Goal: Information Seeking & Learning: Learn about a topic

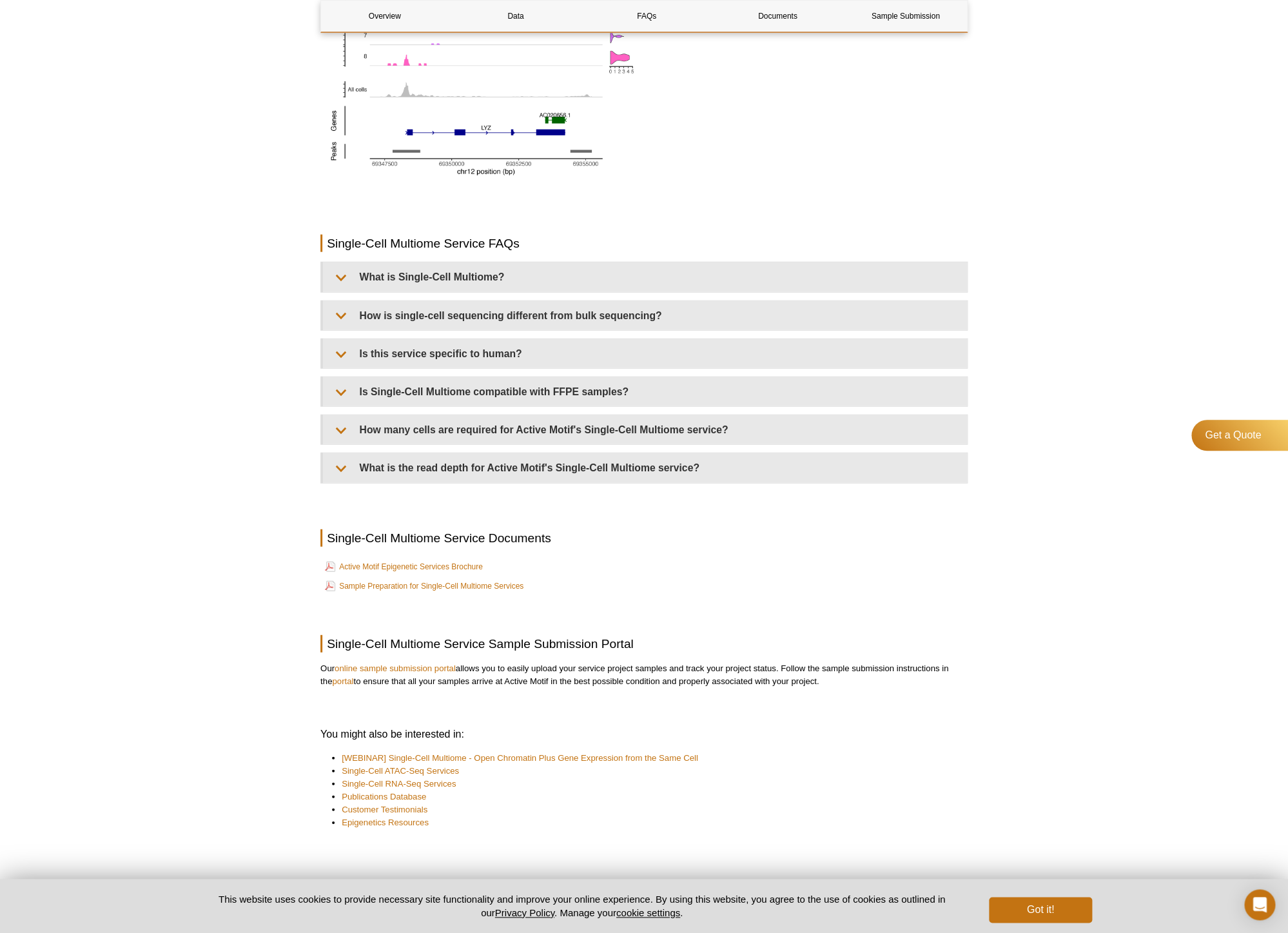
scroll to position [1475, 0]
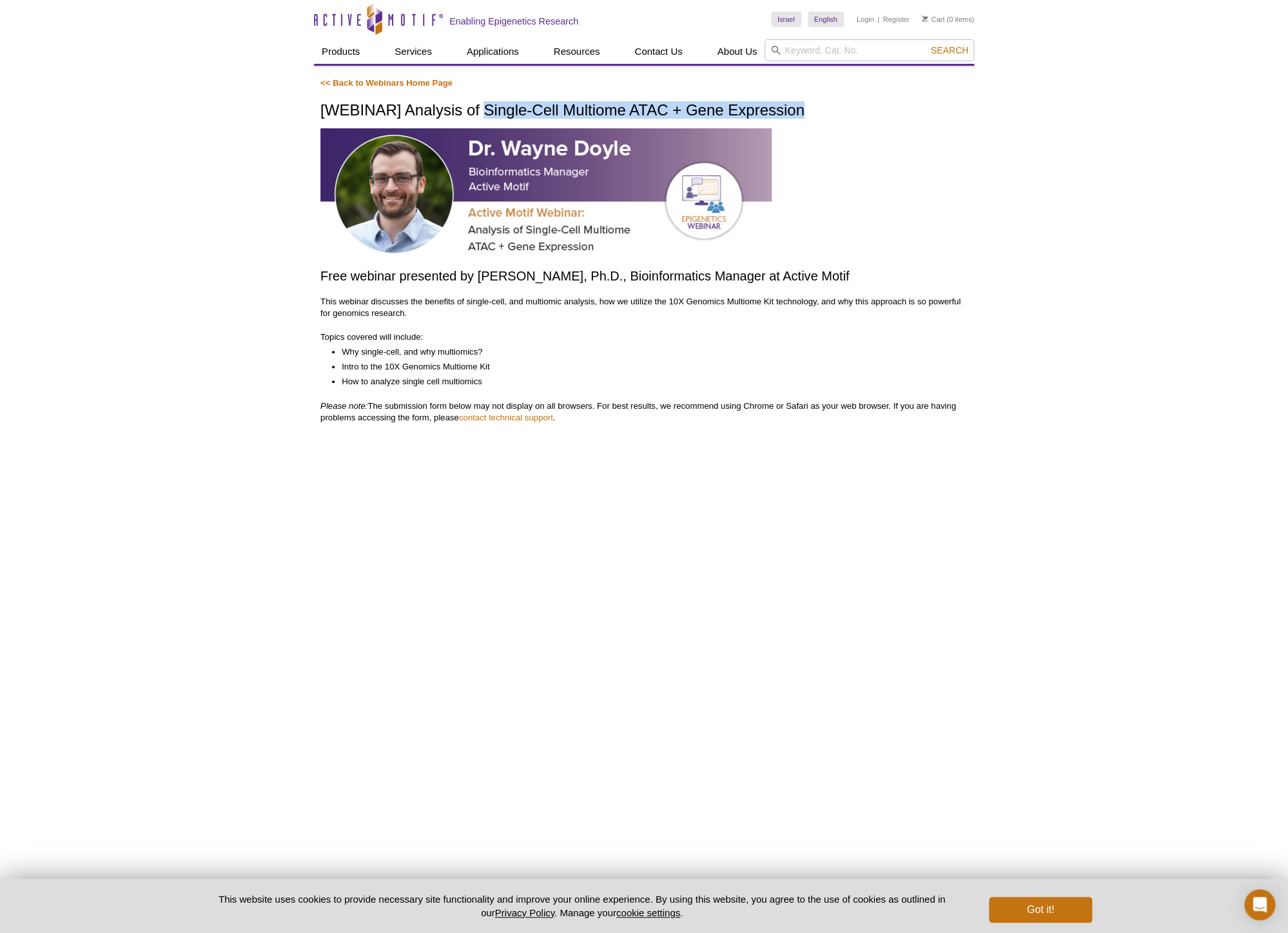
drag, startPoint x: 494, startPoint y: 112, endPoint x: 817, endPoint y: 105, distance: 323.1
click at [817, 105] on h1 "[WEBINAR] Analysis of Single-Cell Multiome ATAC + Gene Expression" at bounding box center [644, 111] width 647 height 19
copy h1 "Single-Cell Multiome ATAC + Gene Expression"
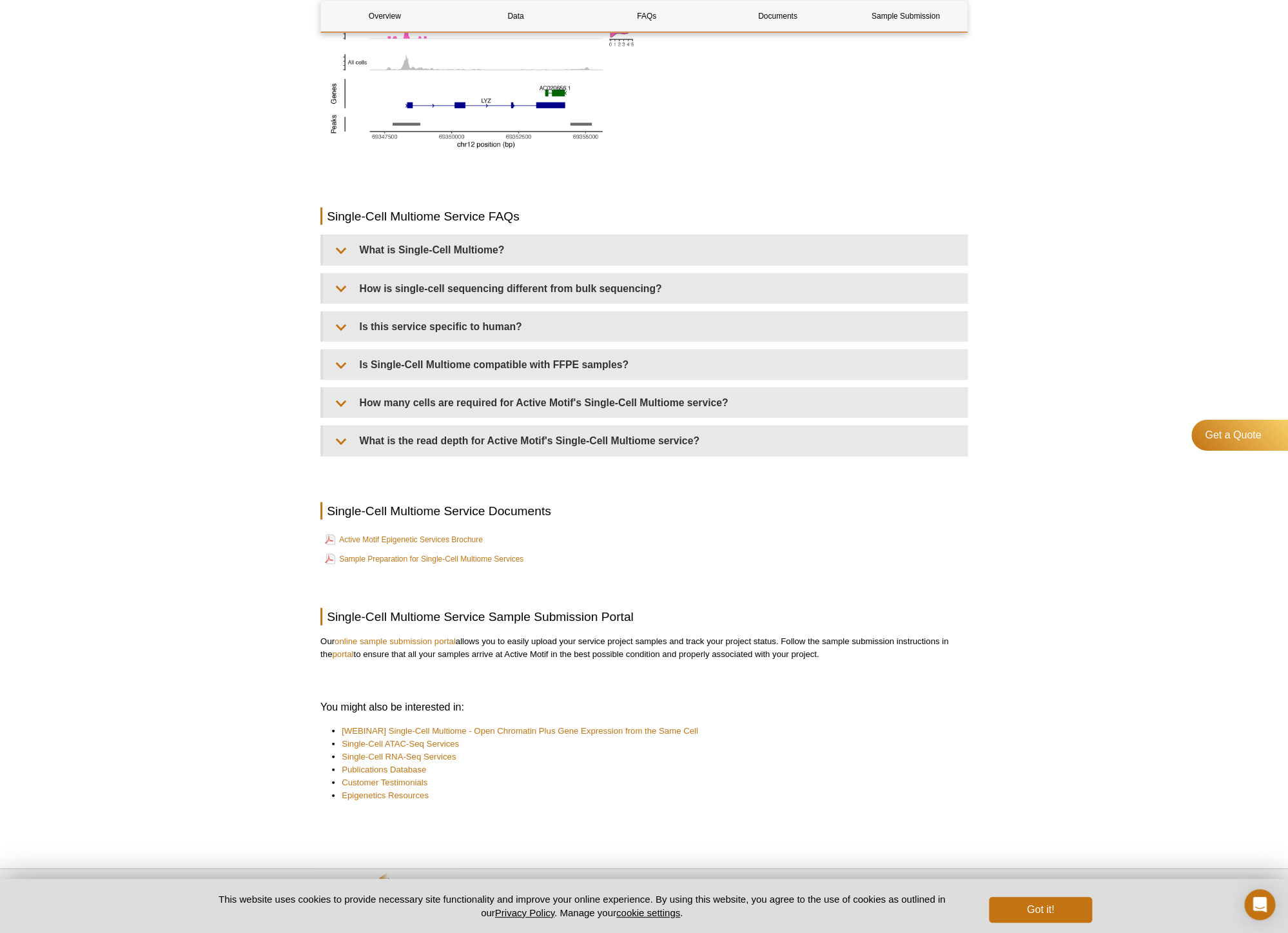
scroll to position [1523, 0]
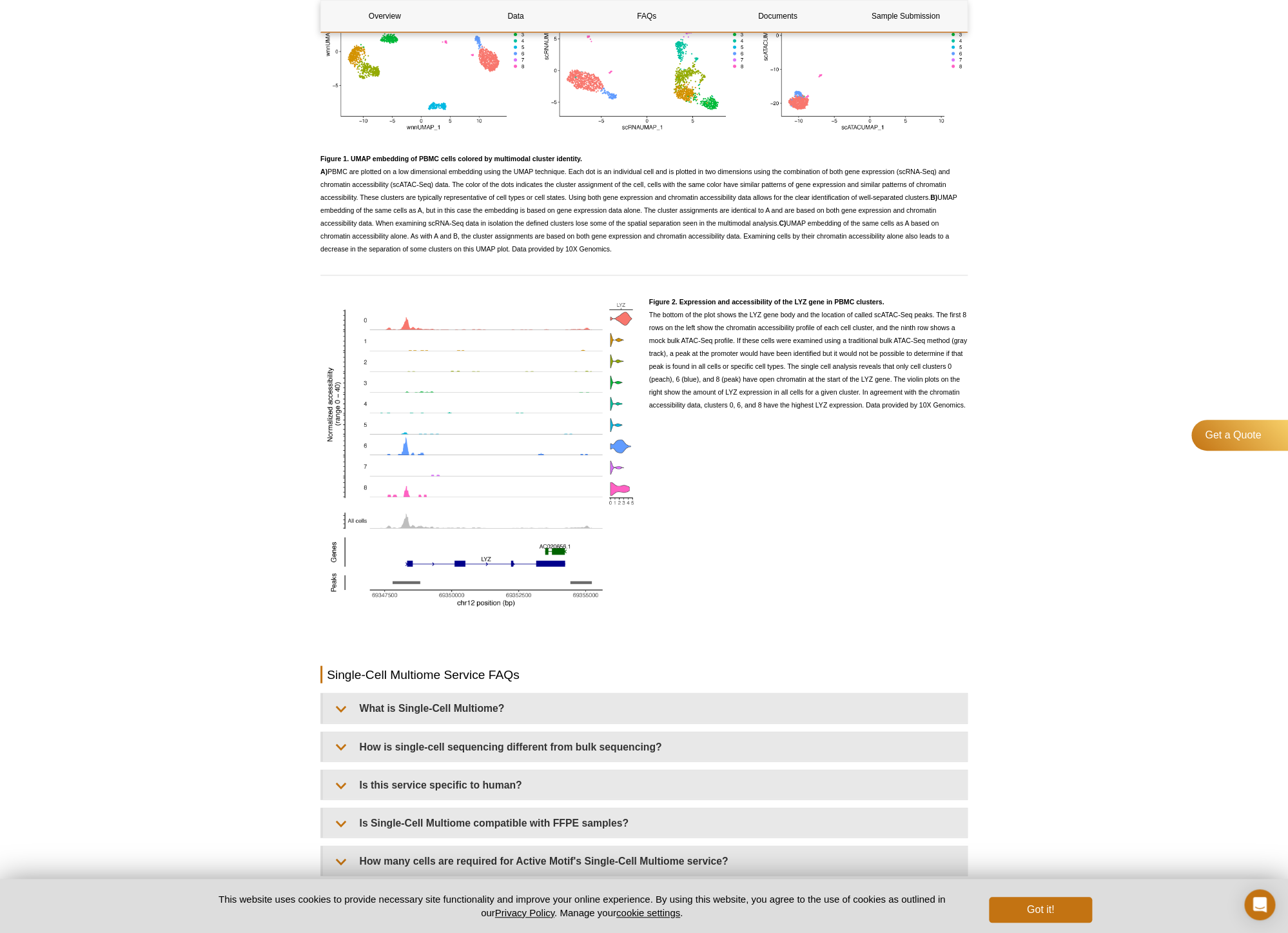
scroll to position [1393, 0]
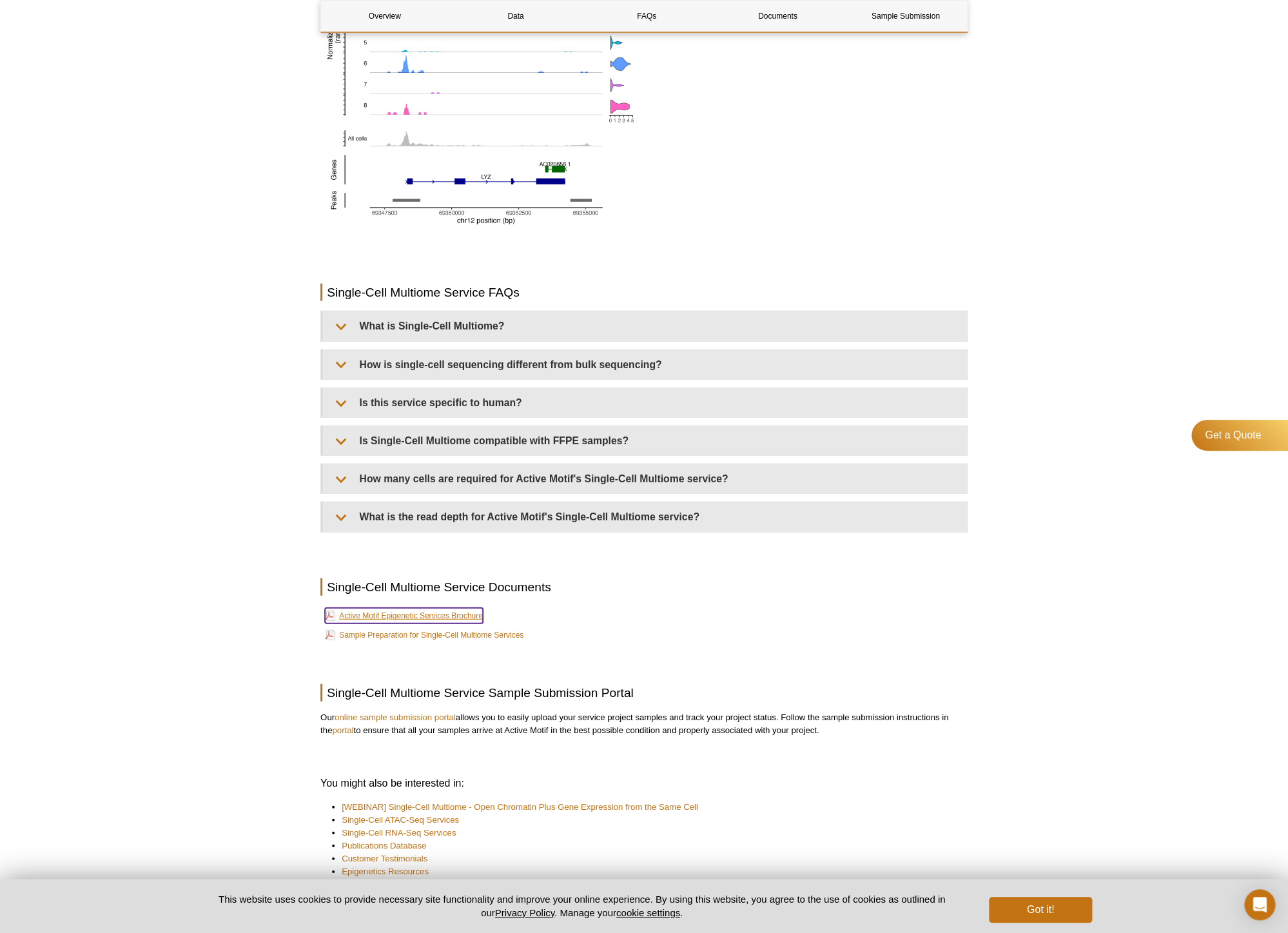
click at [448, 611] on link "Active Motif Epigenetic Services Brochure" at bounding box center [404, 616] width 158 height 16
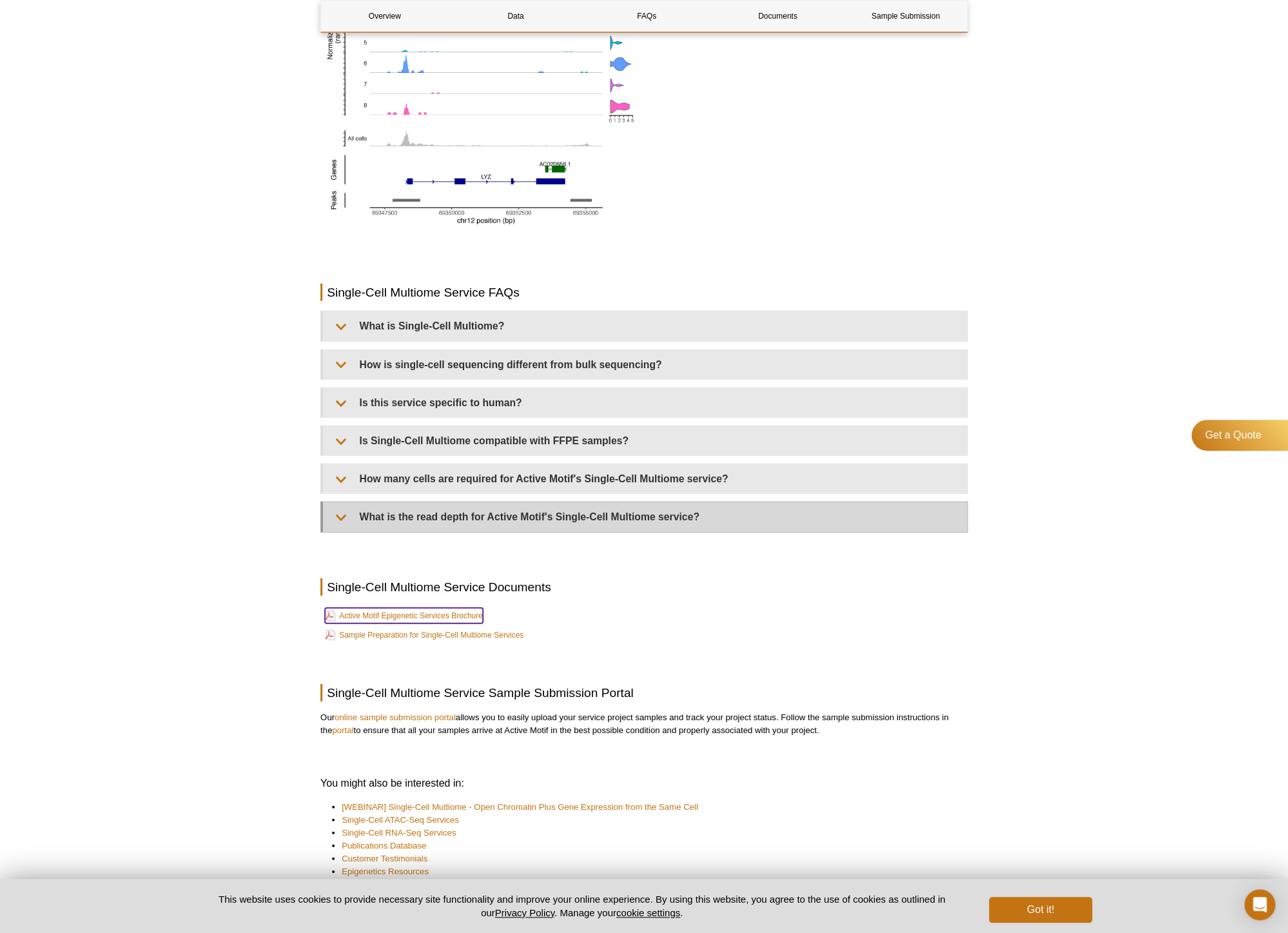
scroll to position [1523, 0]
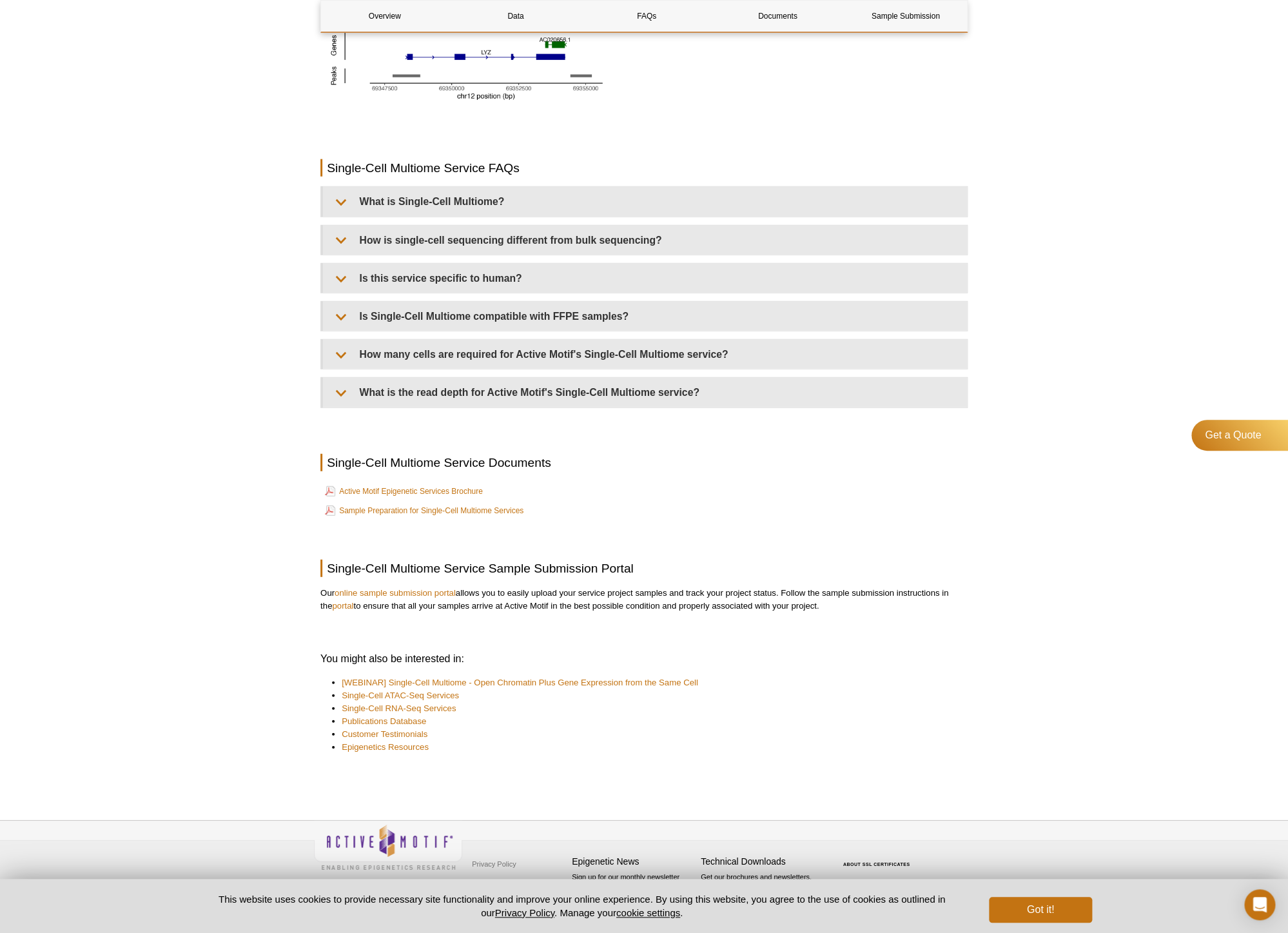
click at [382, 505] on link "Sample Preparation for Single-Cell Multiome Services" at bounding box center [424, 511] width 199 height 16
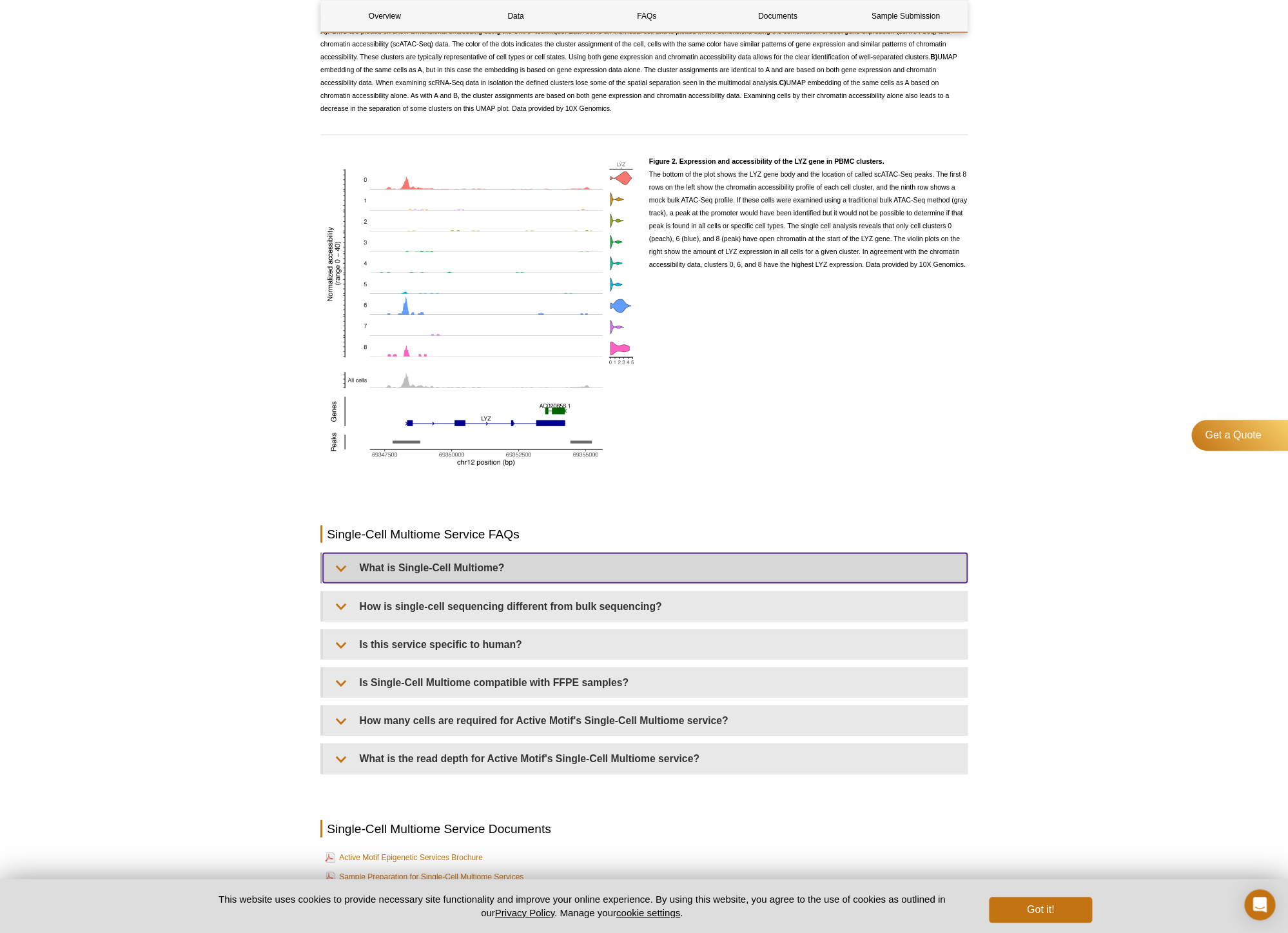
click at [436, 576] on summary "What is Single-Cell Multiome?" at bounding box center [645, 567] width 644 height 29
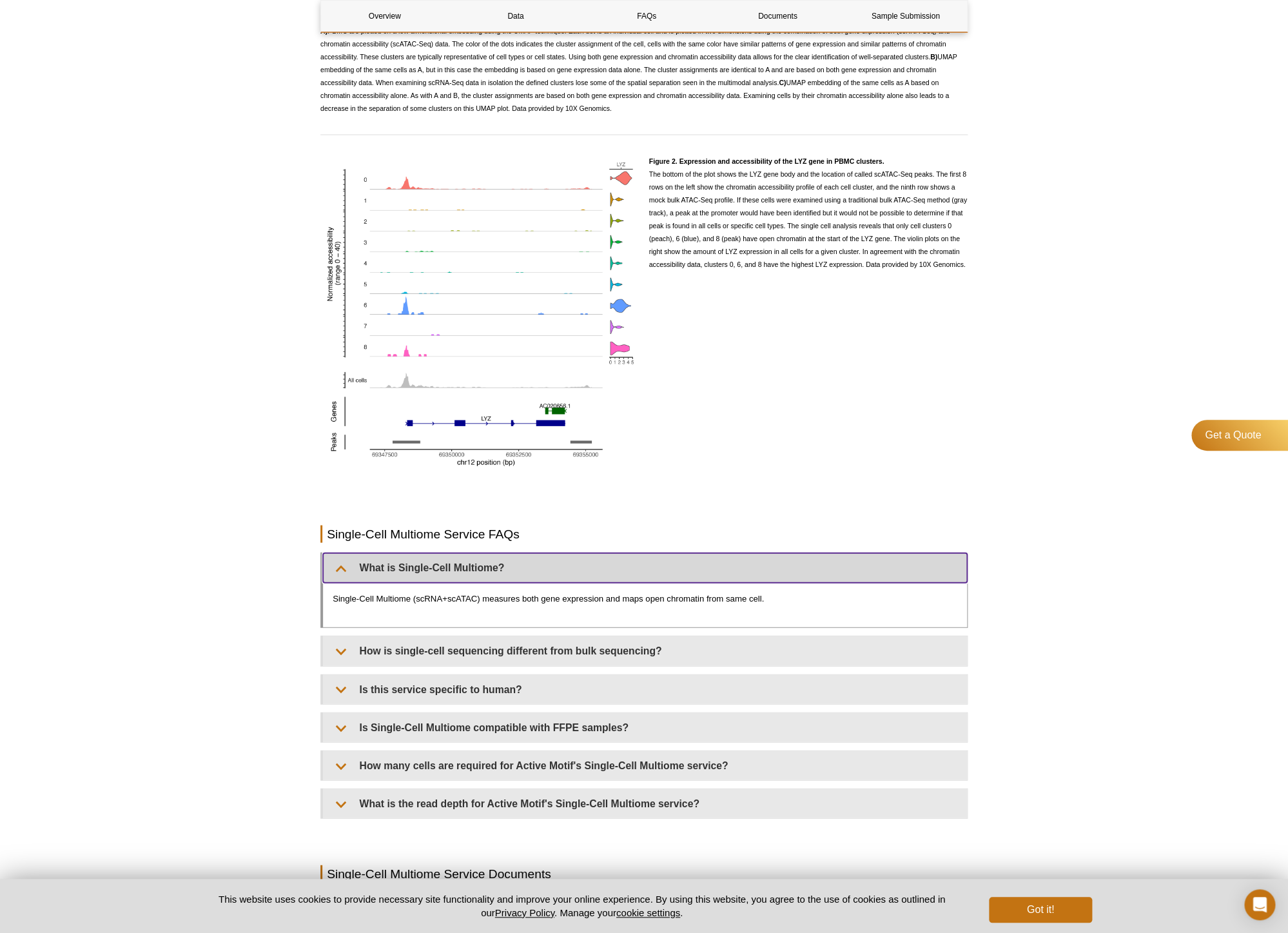
click at [436, 576] on summary "What is Single-Cell Multiome?" at bounding box center [645, 567] width 644 height 29
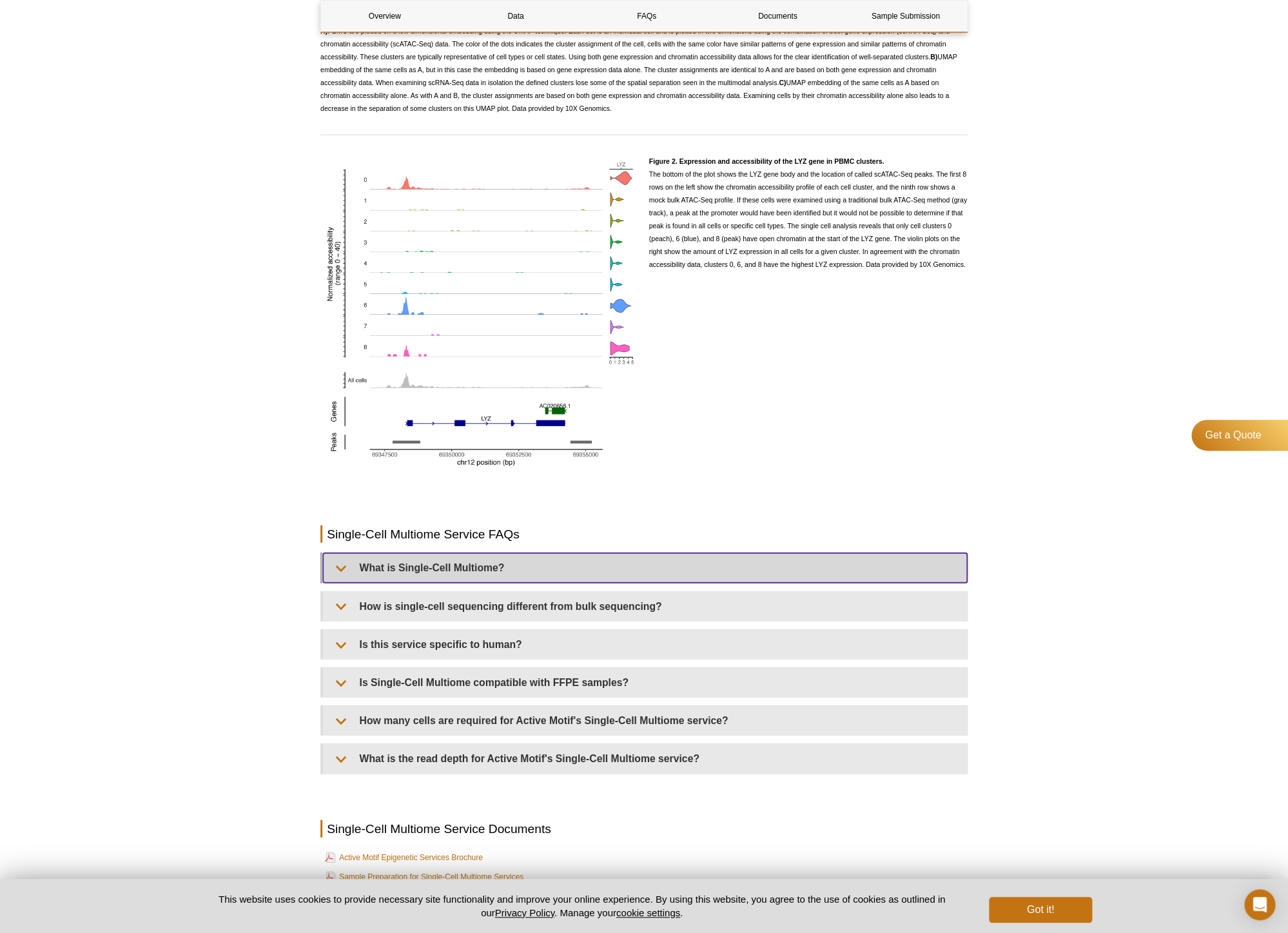
click at [481, 580] on summary "What is Single-Cell Multiome?" at bounding box center [645, 567] width 644 height 29
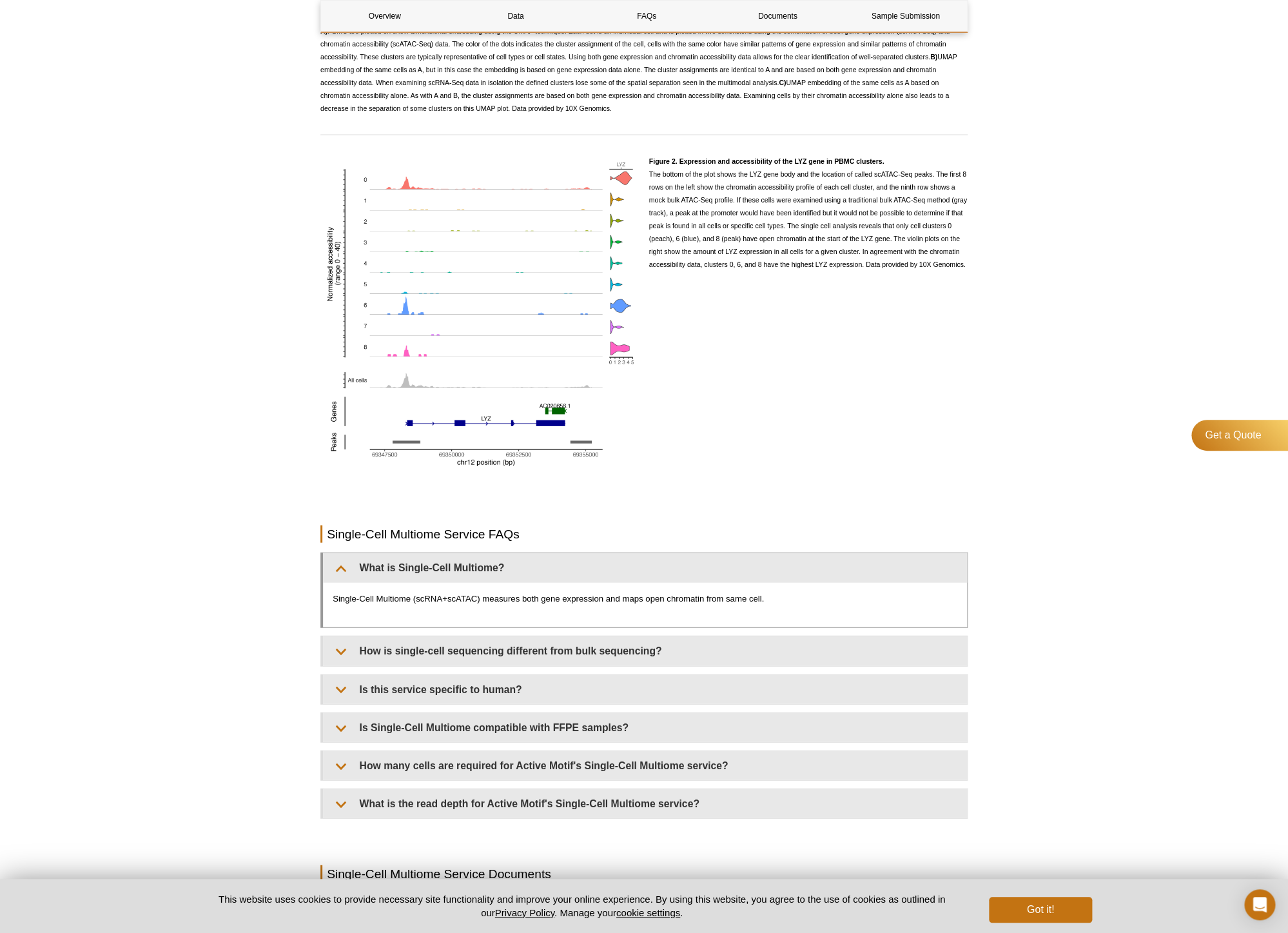
click at [452, 605] on p "Single-Cell Multiome (scRNA+scATAC) measures both gene expression and maps open…" at bounding box center [645, 598] width 625 height 13
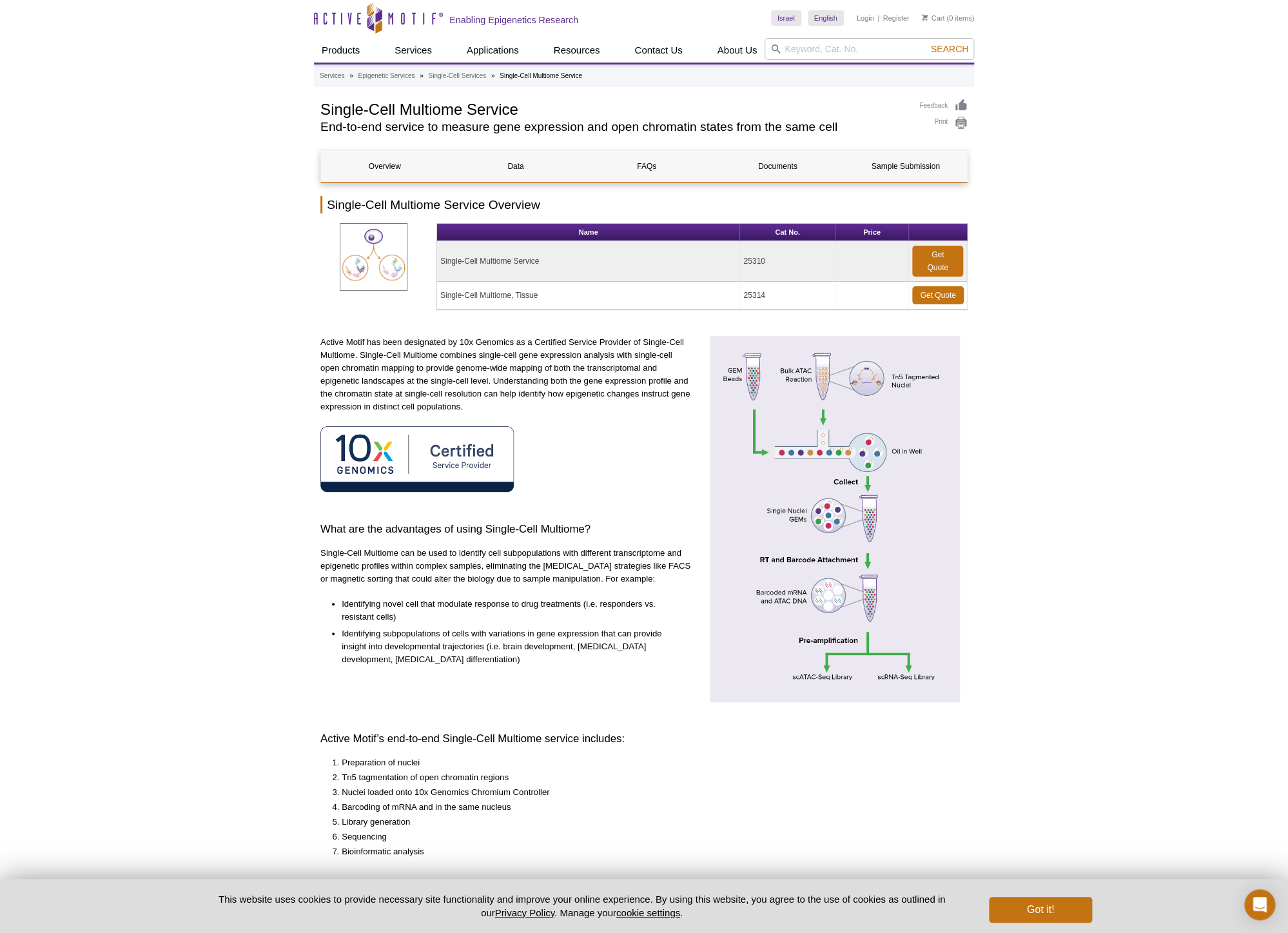
scroll to position [0, 0]
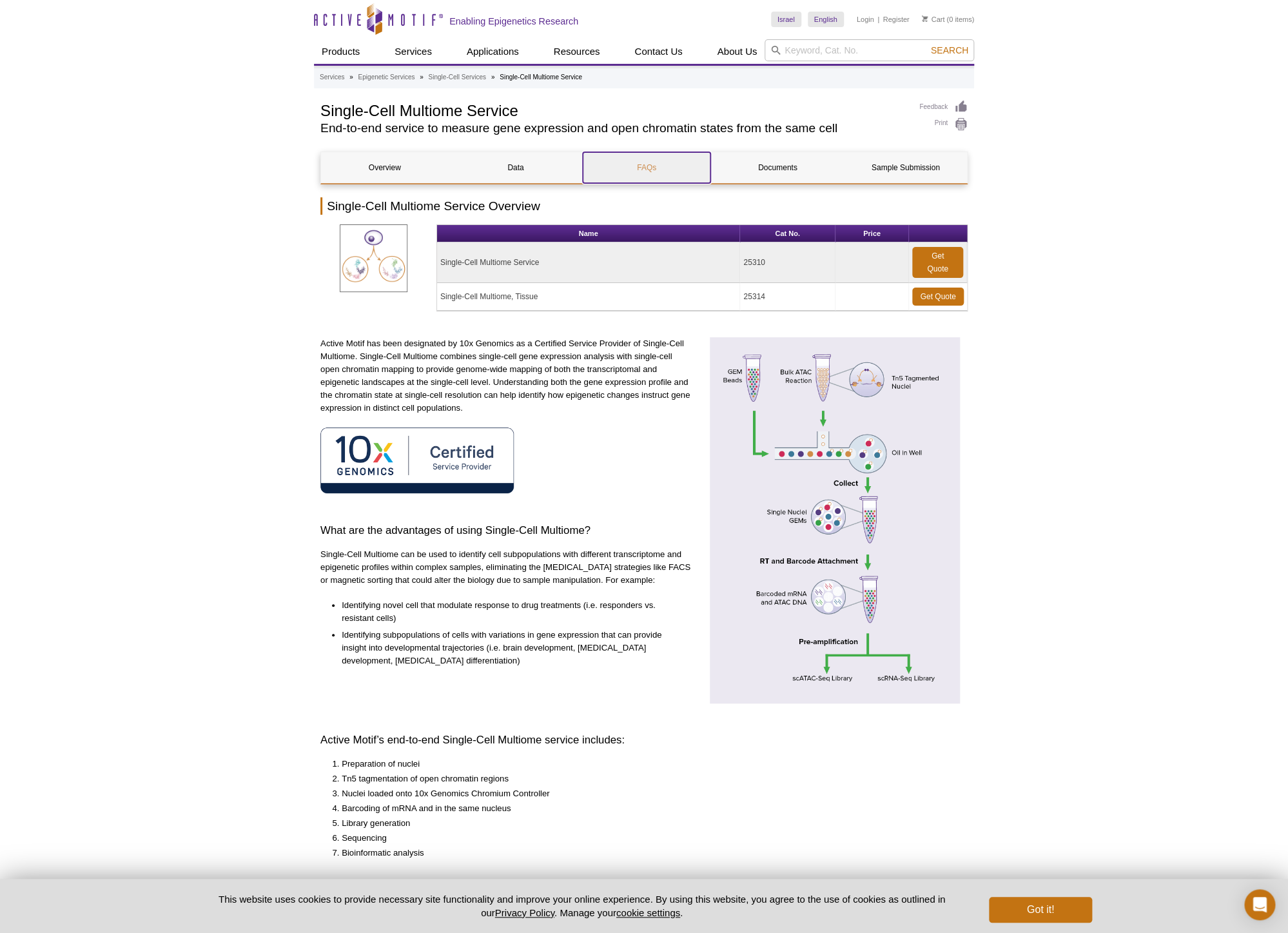
click at [709, 155] on link "FAQs" at bounding box center [646, 167] width 127 height 31
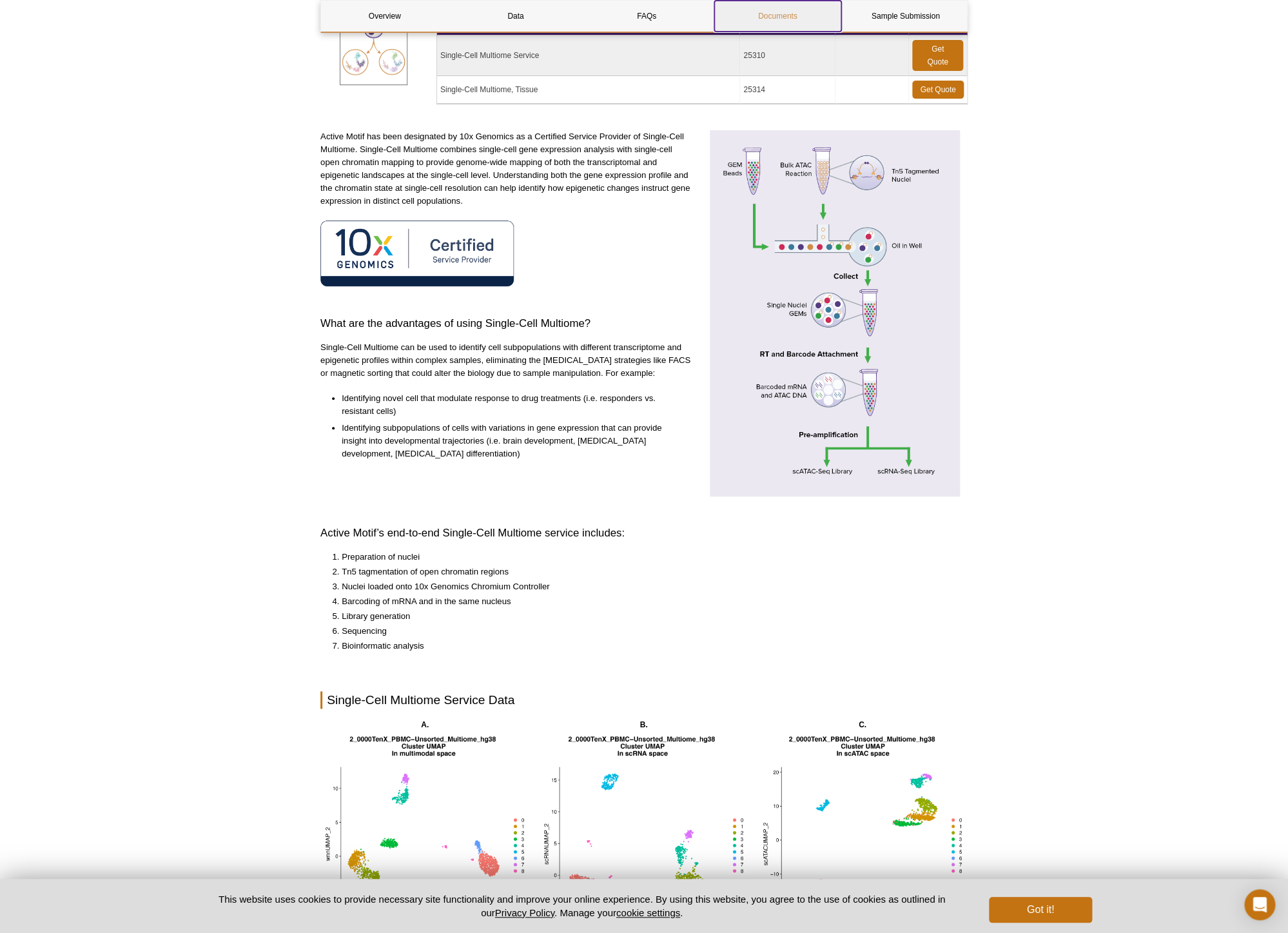
click at [776, 10] on link "Documents" at bounding box center [778, 16] width 127 height 31
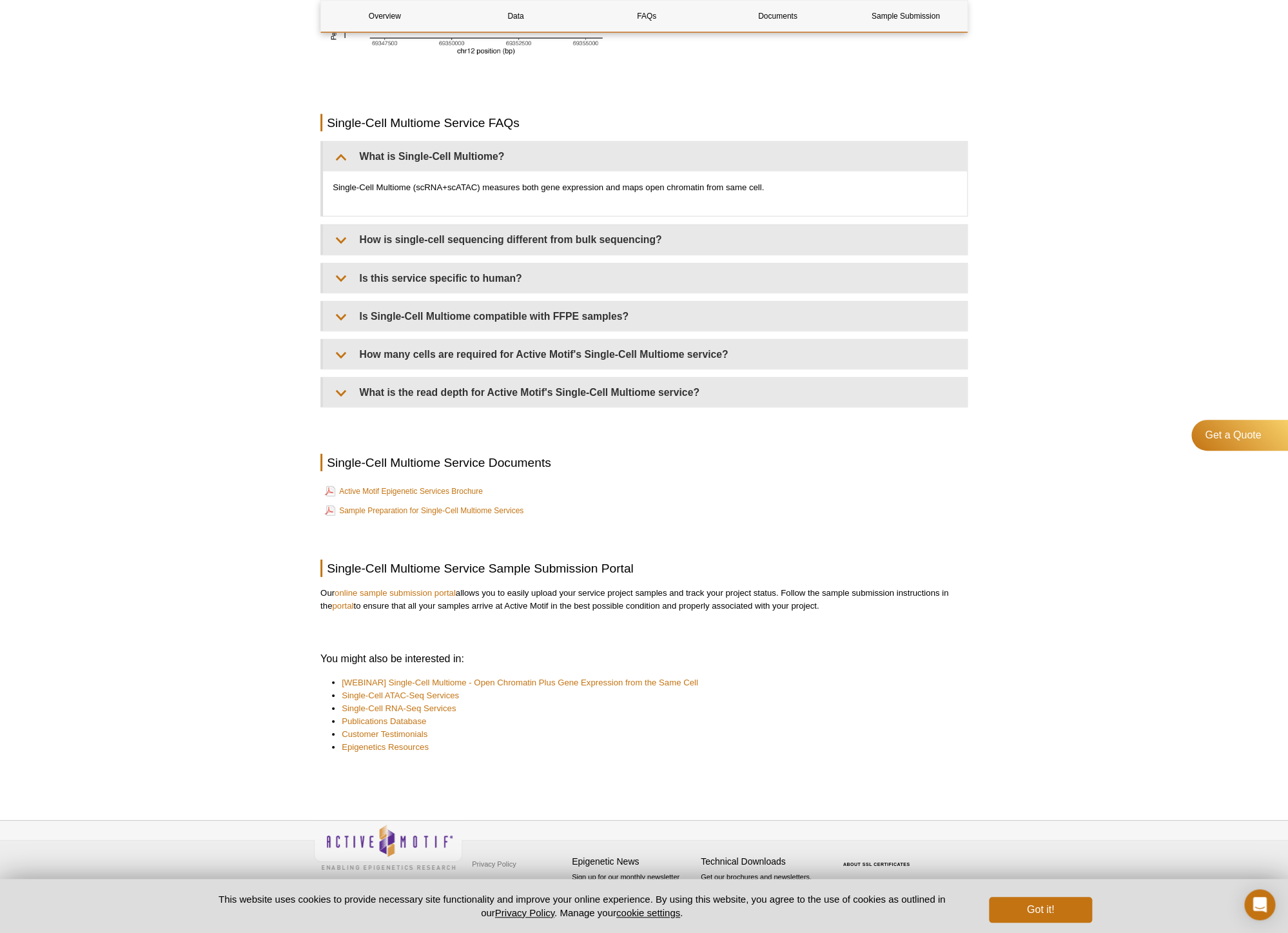
scroll to position [207, 0]
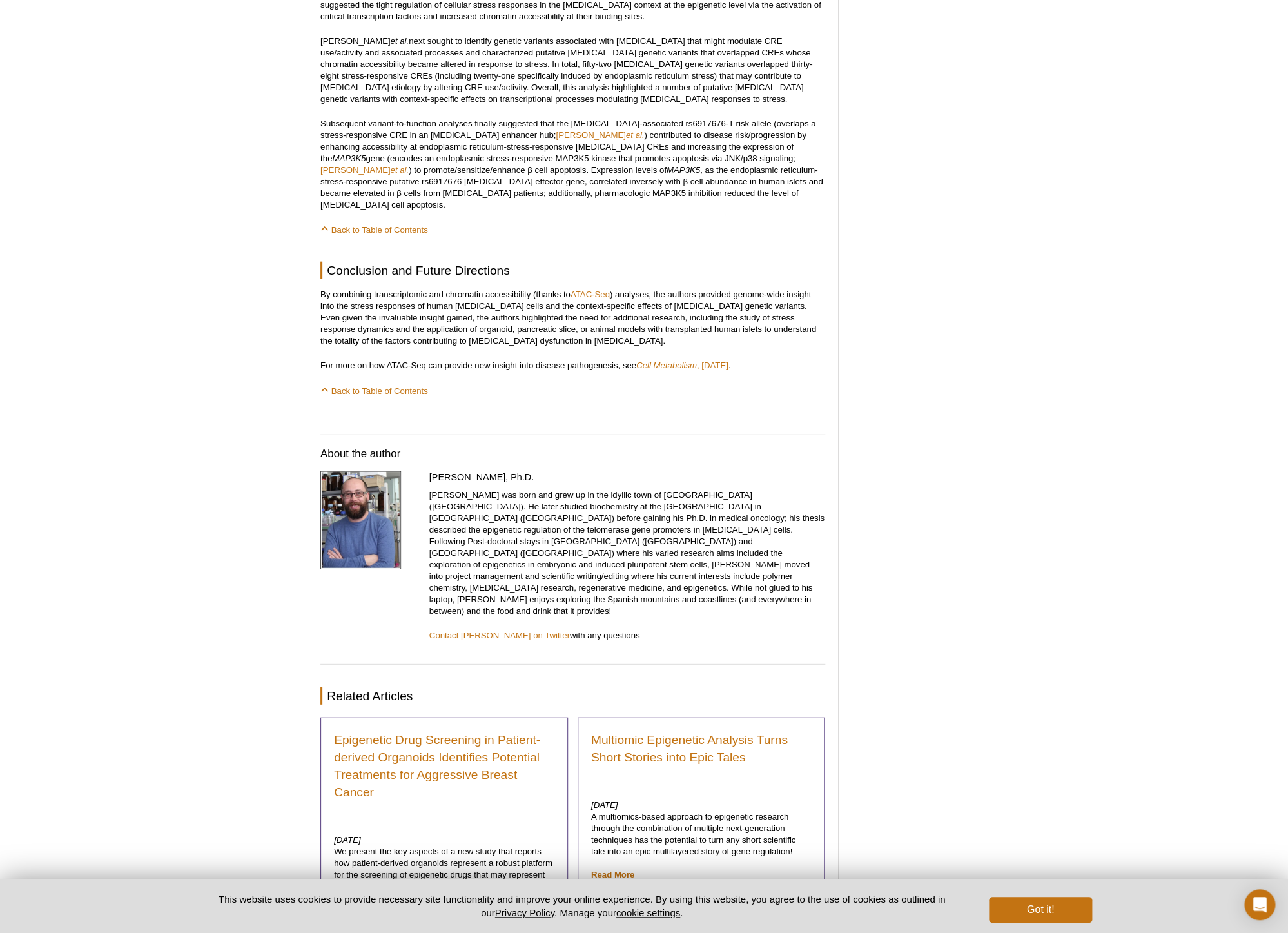
scroll to position [1537, 0]
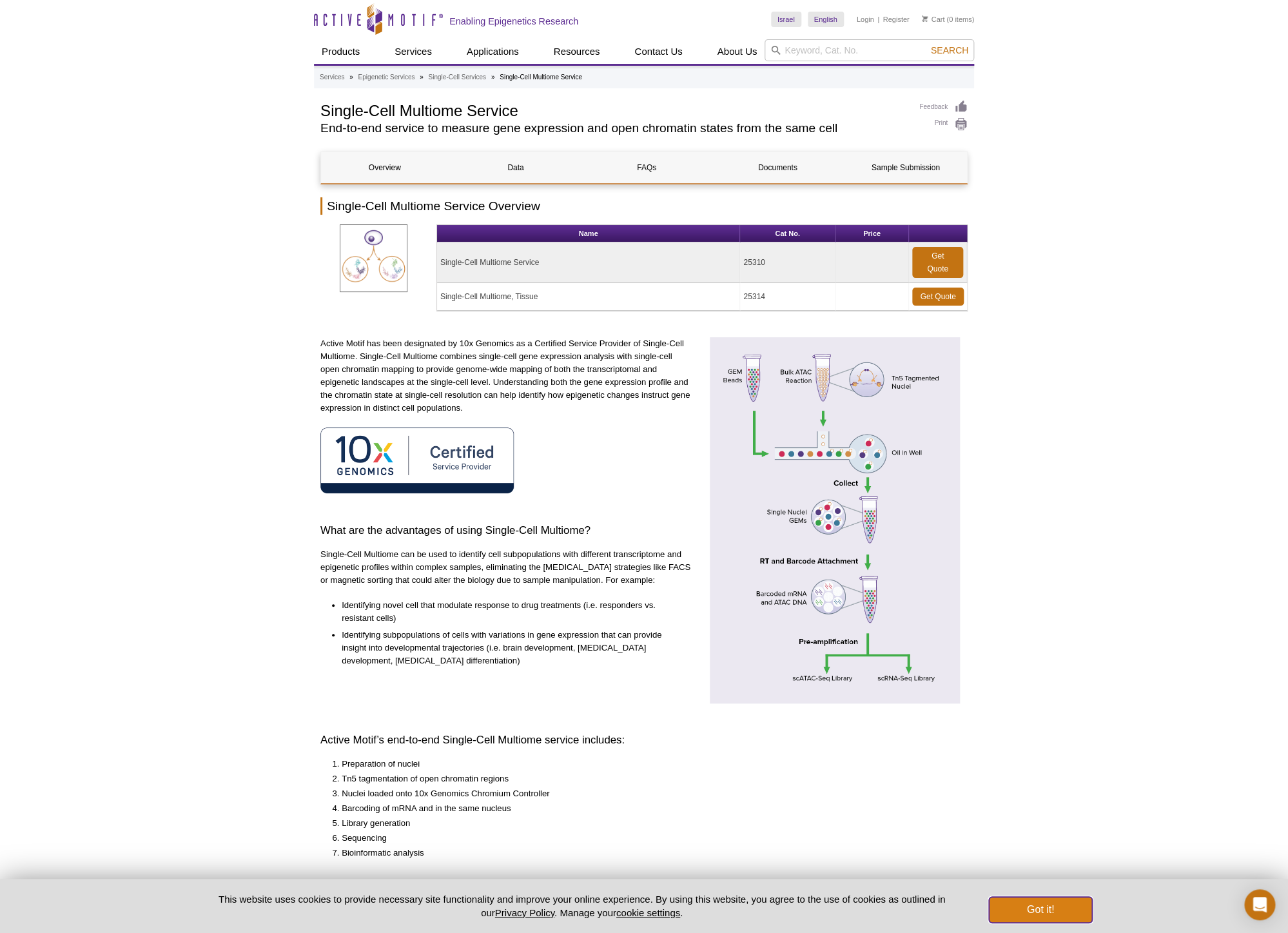
click at [1008, 910] on button "Got it!" at bounding box center [1041, 909] width 103 height 25
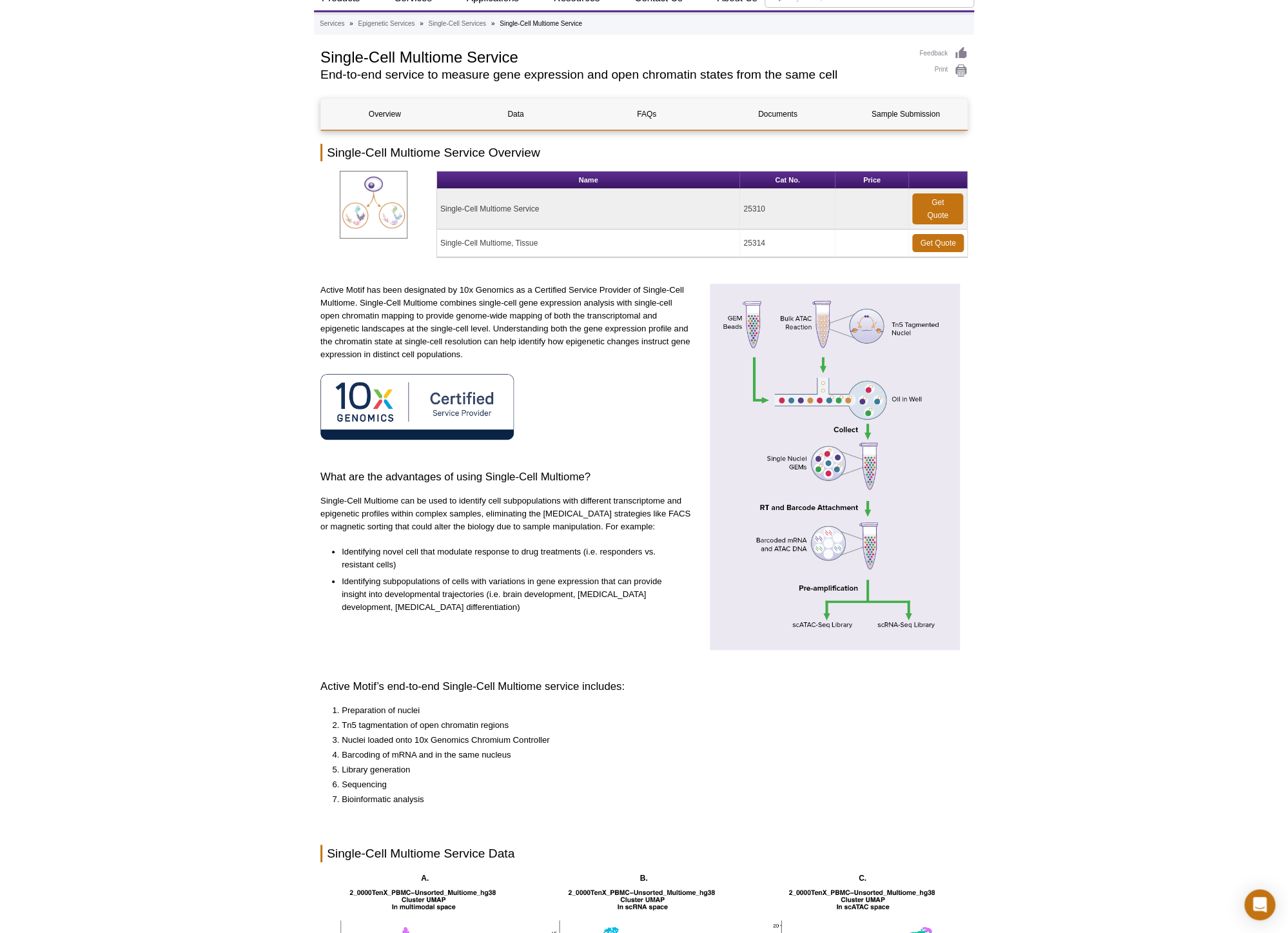
scroll to position [289, 0]
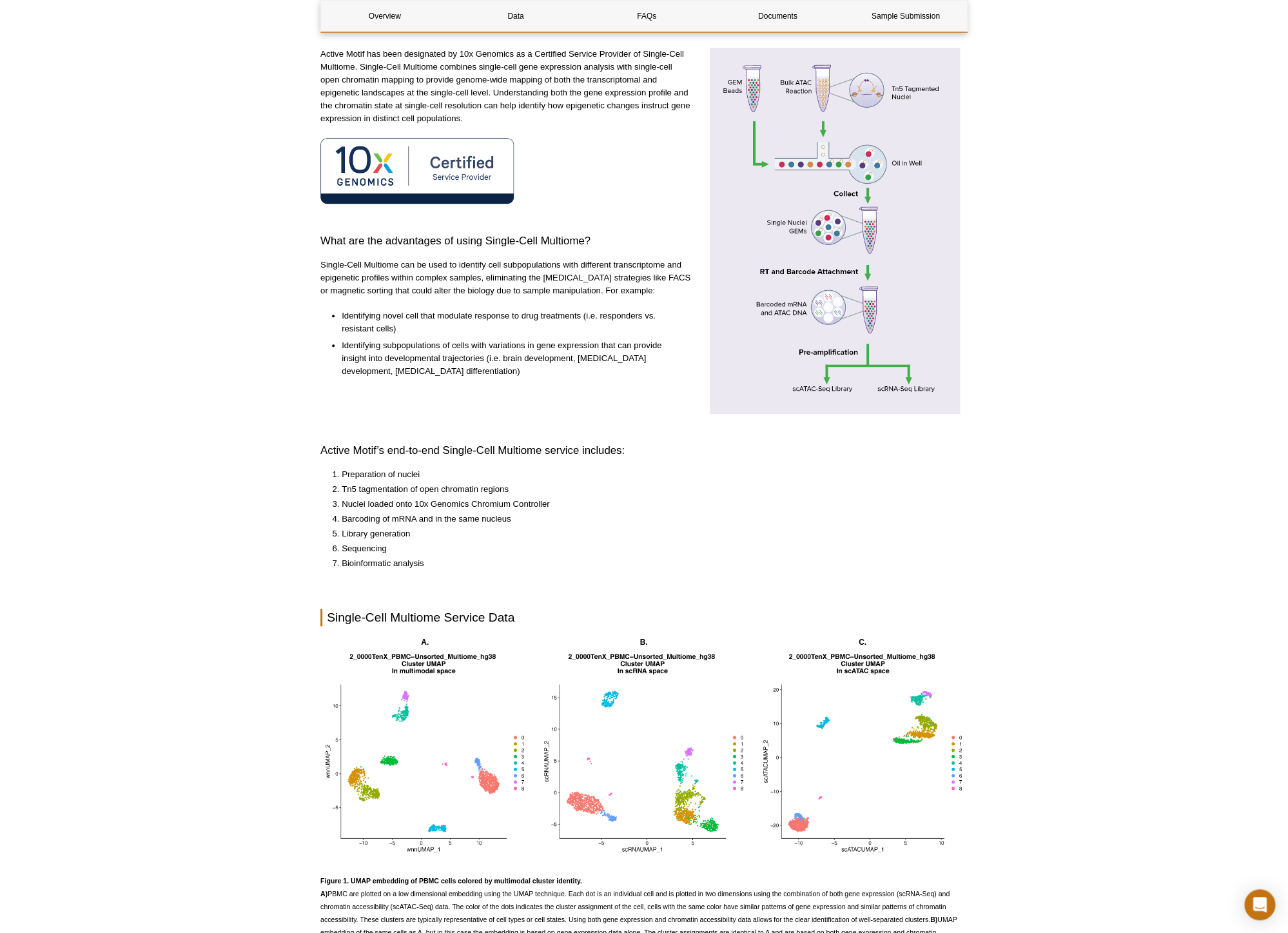
click at [860, 309] on img at bounding box center [835, 230] width 265 height 365
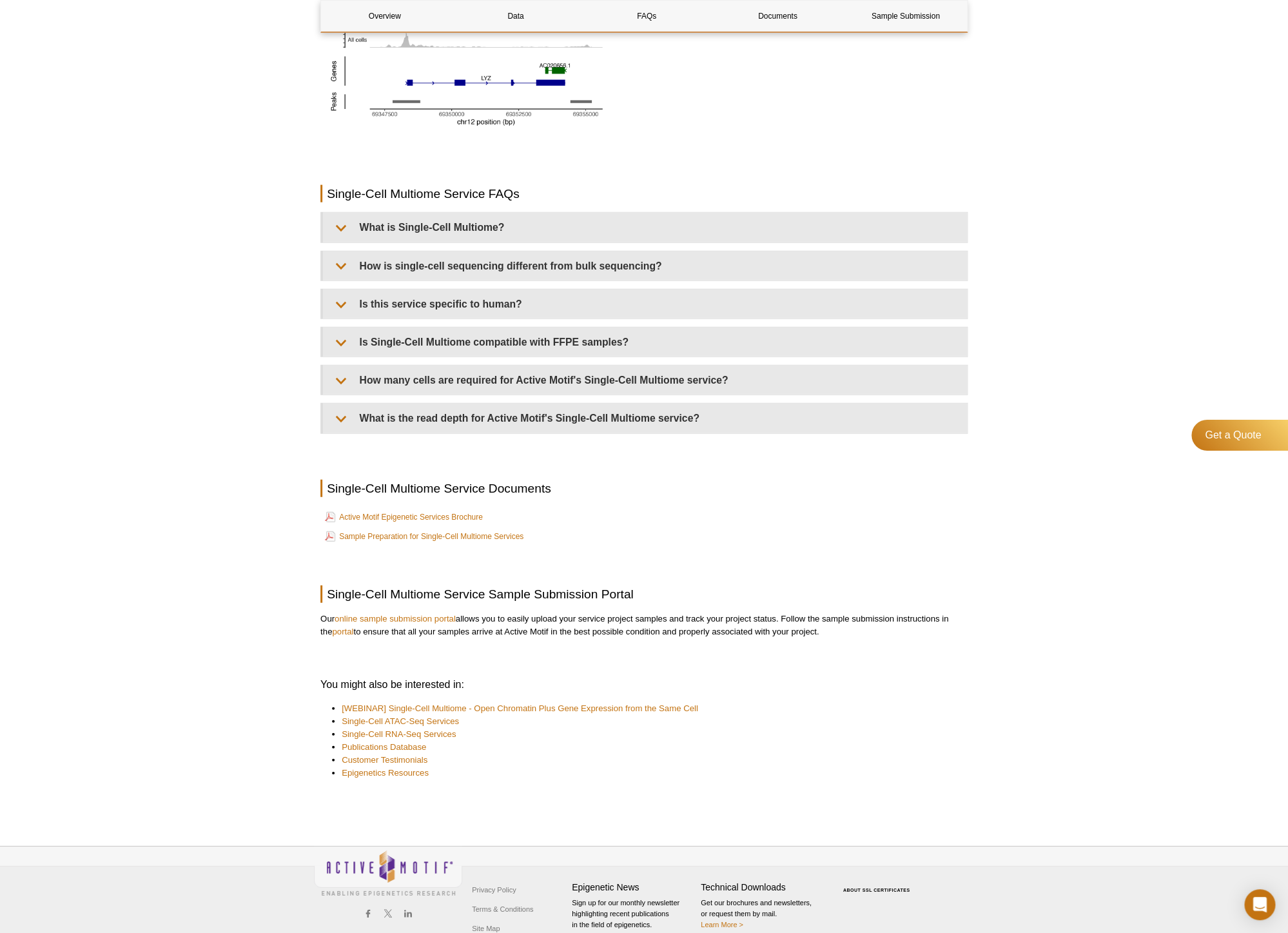
scroll to position [1523, 0]
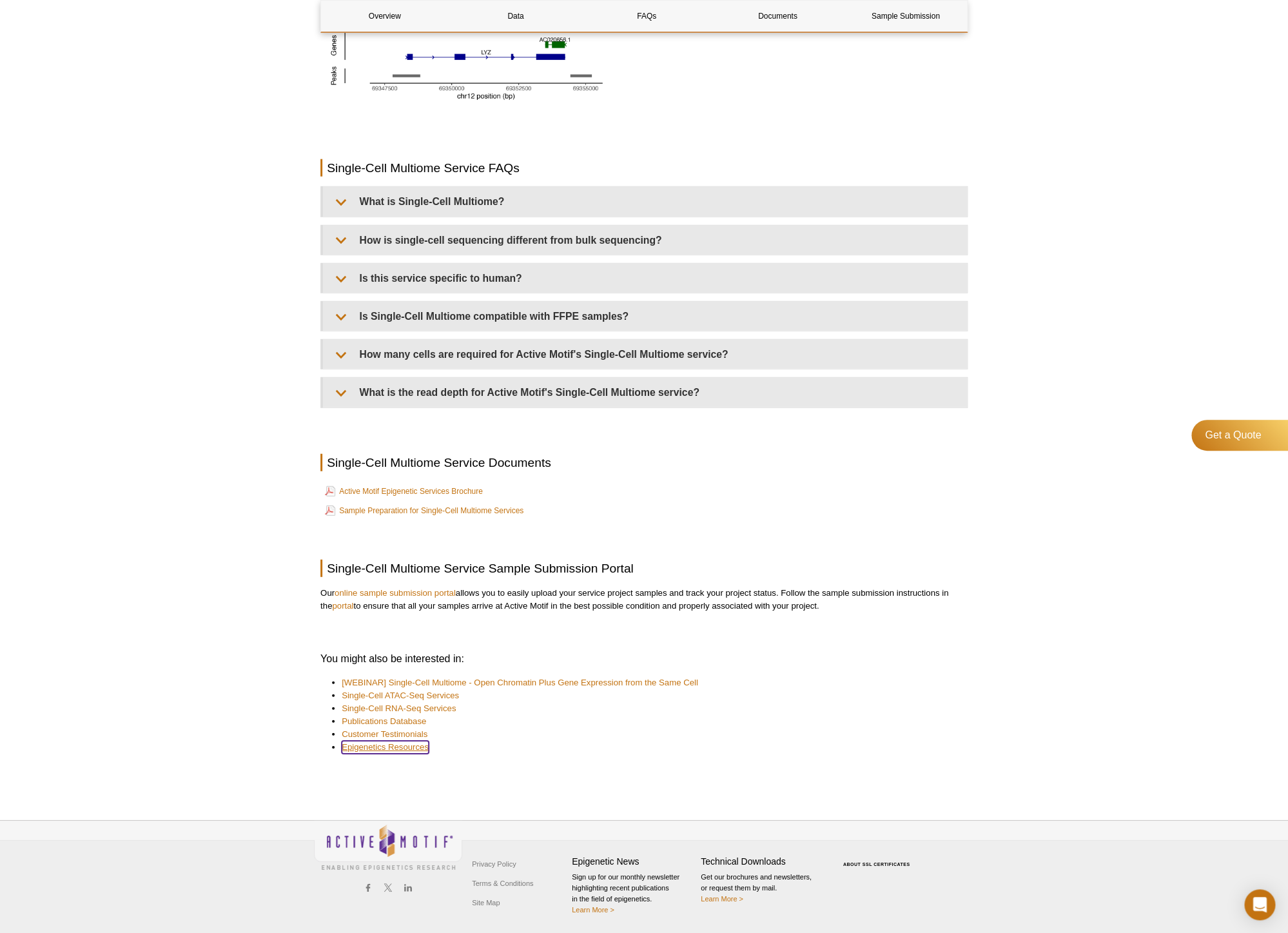
click at [386, 750] on link "Epigenetics Resources​" at bounding box center [385, 747] width 87 height 13
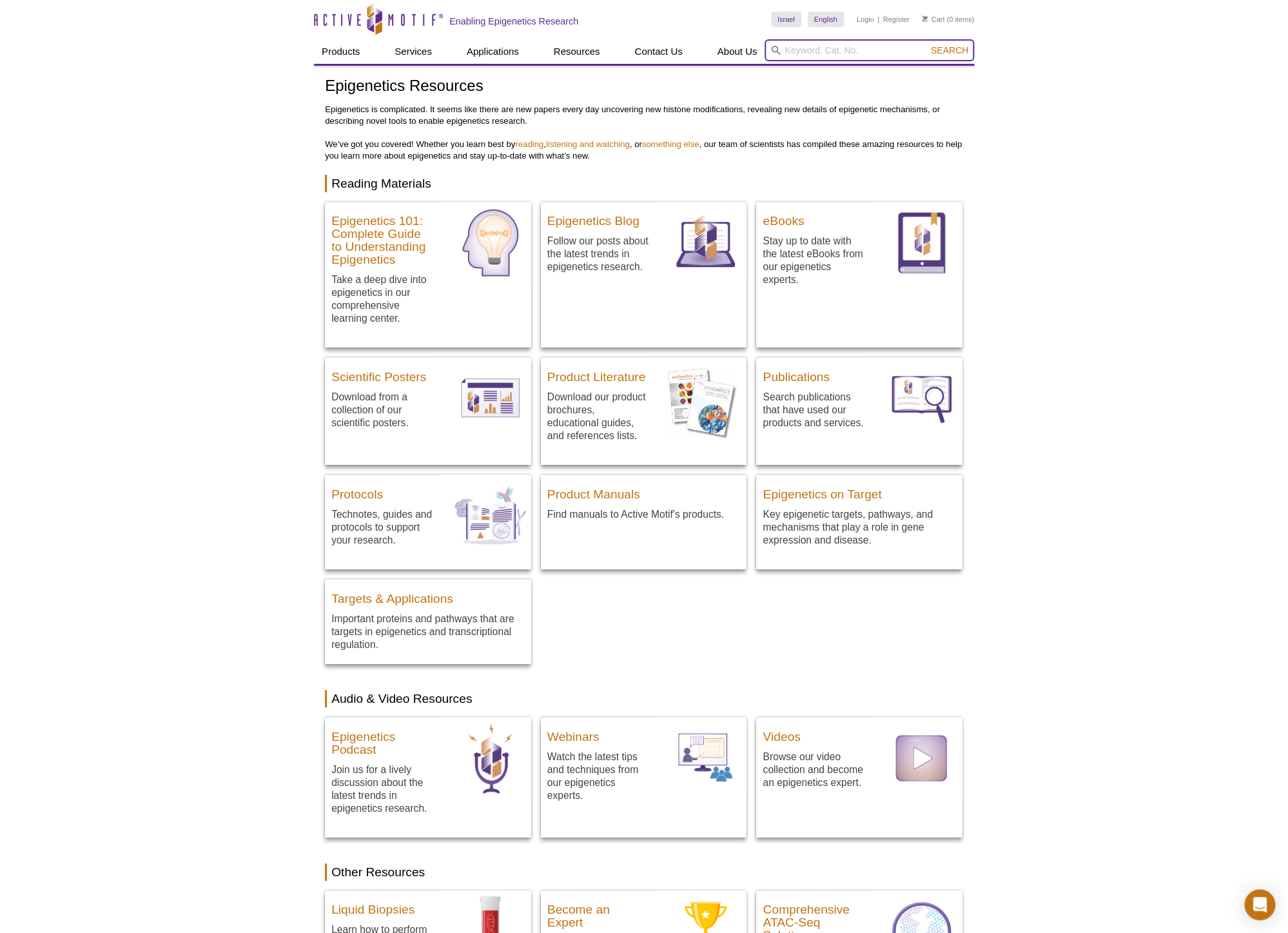
click at [869, 46] on input "search" at bounding box center [870, 50] width 209 height 22
type input "multiome atac rna"
click at [927, 44] on button "Search" at bounding box center [949, 50] width 45 height 12
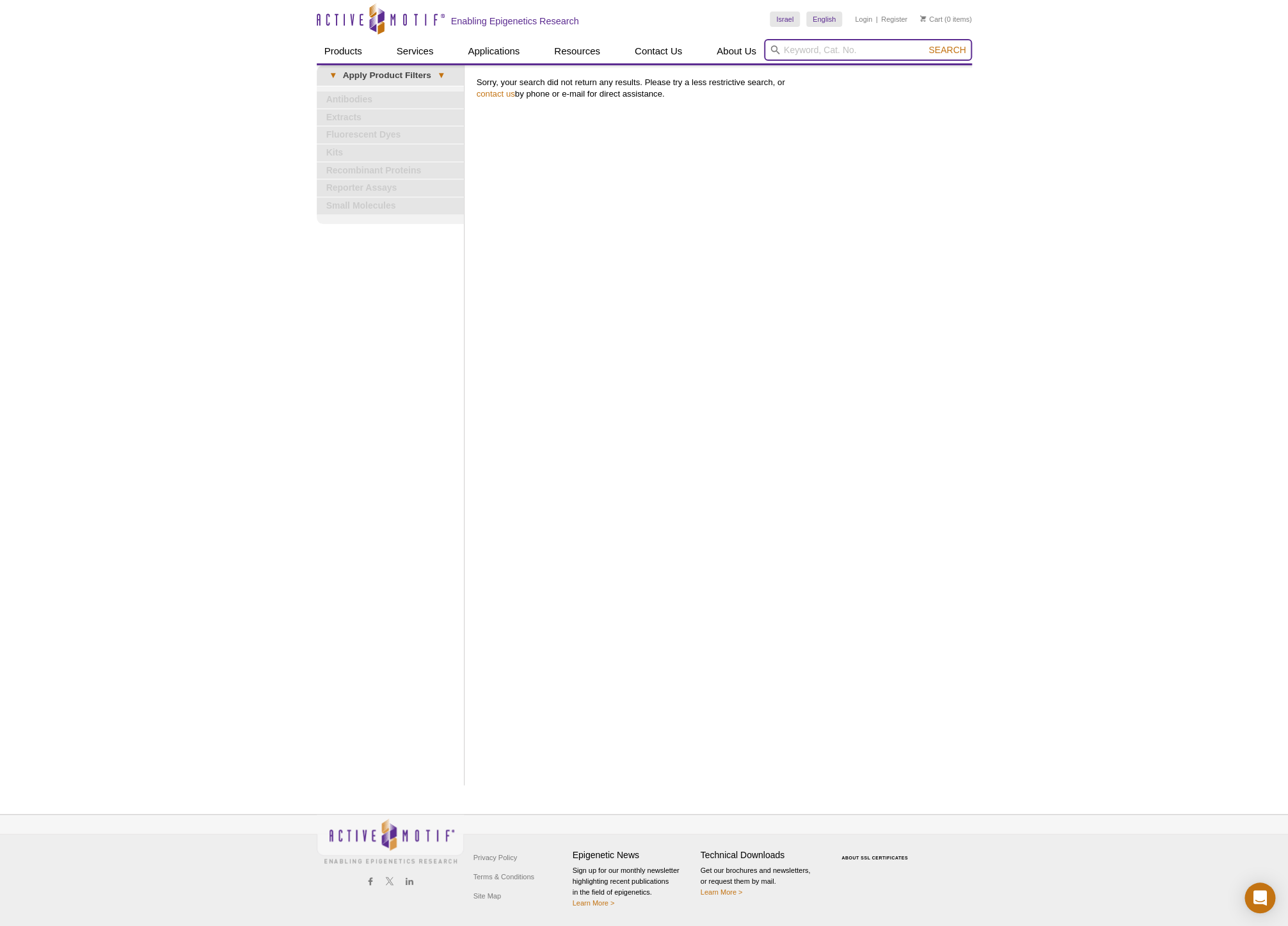
click at [806, 47] on input "search" at bounding box center [868, 50] width 208 height 22
type input "multiome atac rna"
click at [925, 44] on button "Search" at bounding box center [947, 50] width 45 height 12
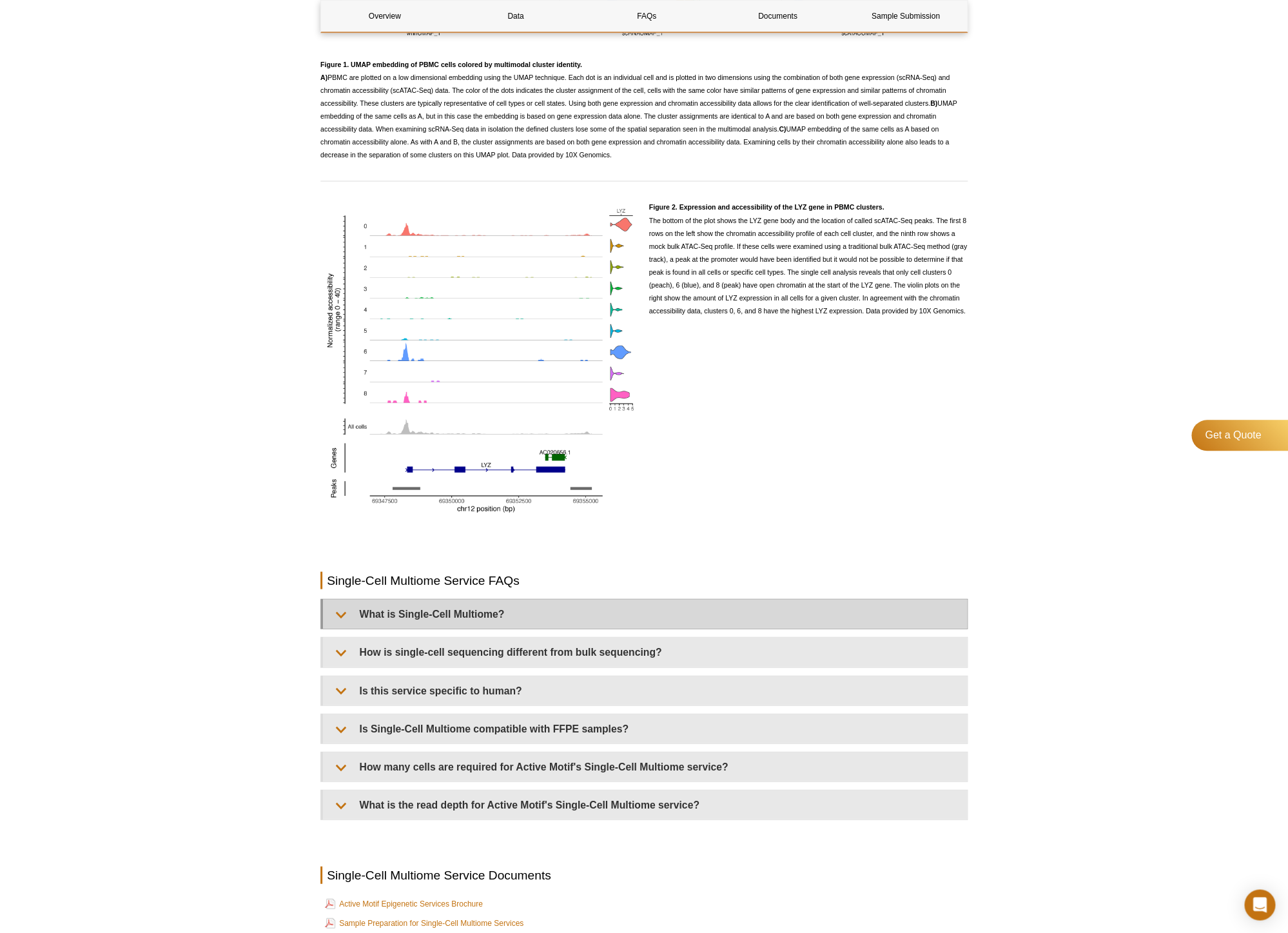
scroll to position [1438, 0]
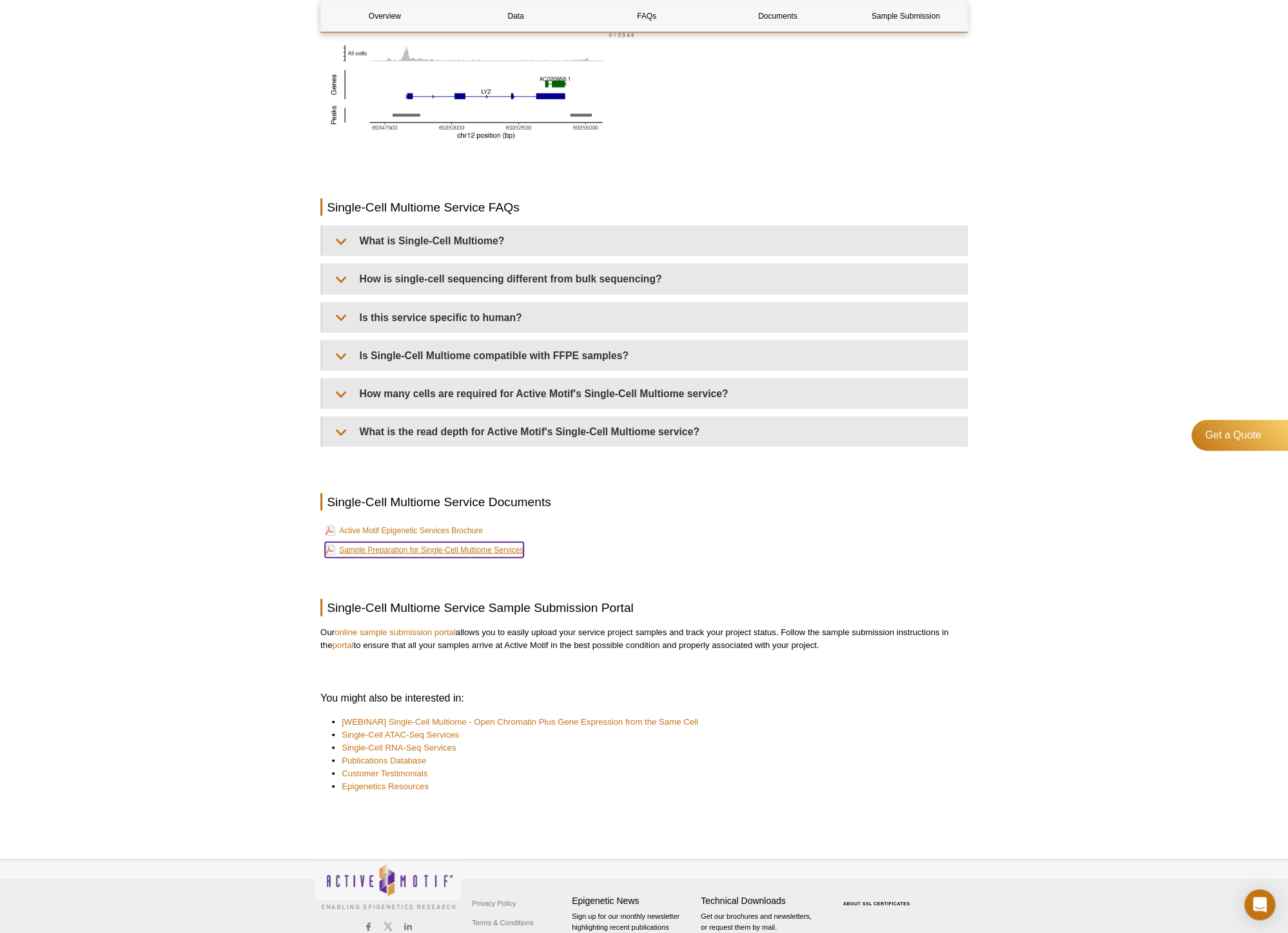
click at [414, 551] on link "Sample Preparation for Single-Cell Multiome Services" at bounding box center [424, 550] width 199 height 16
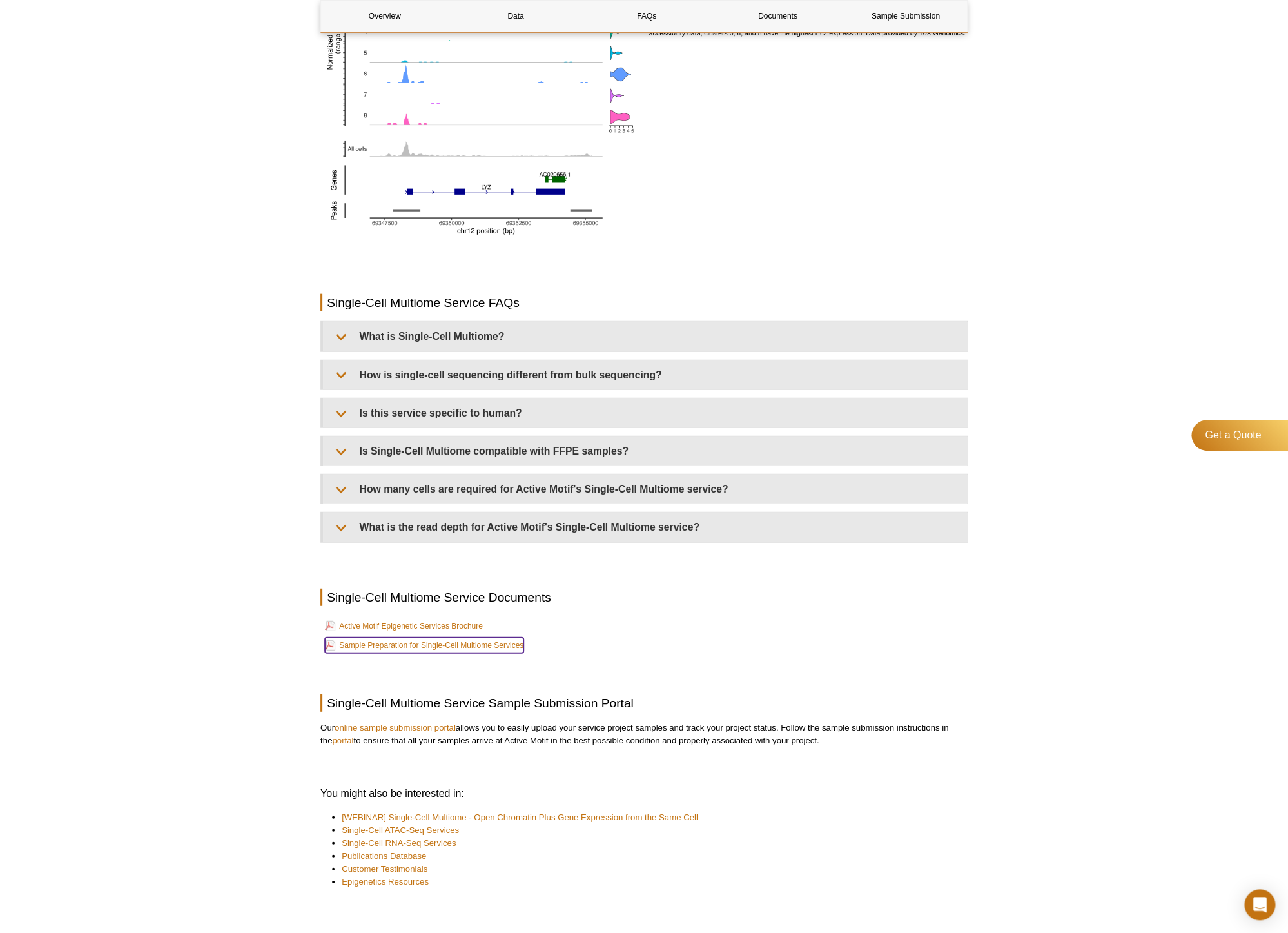
scroll to position [1523, 0]
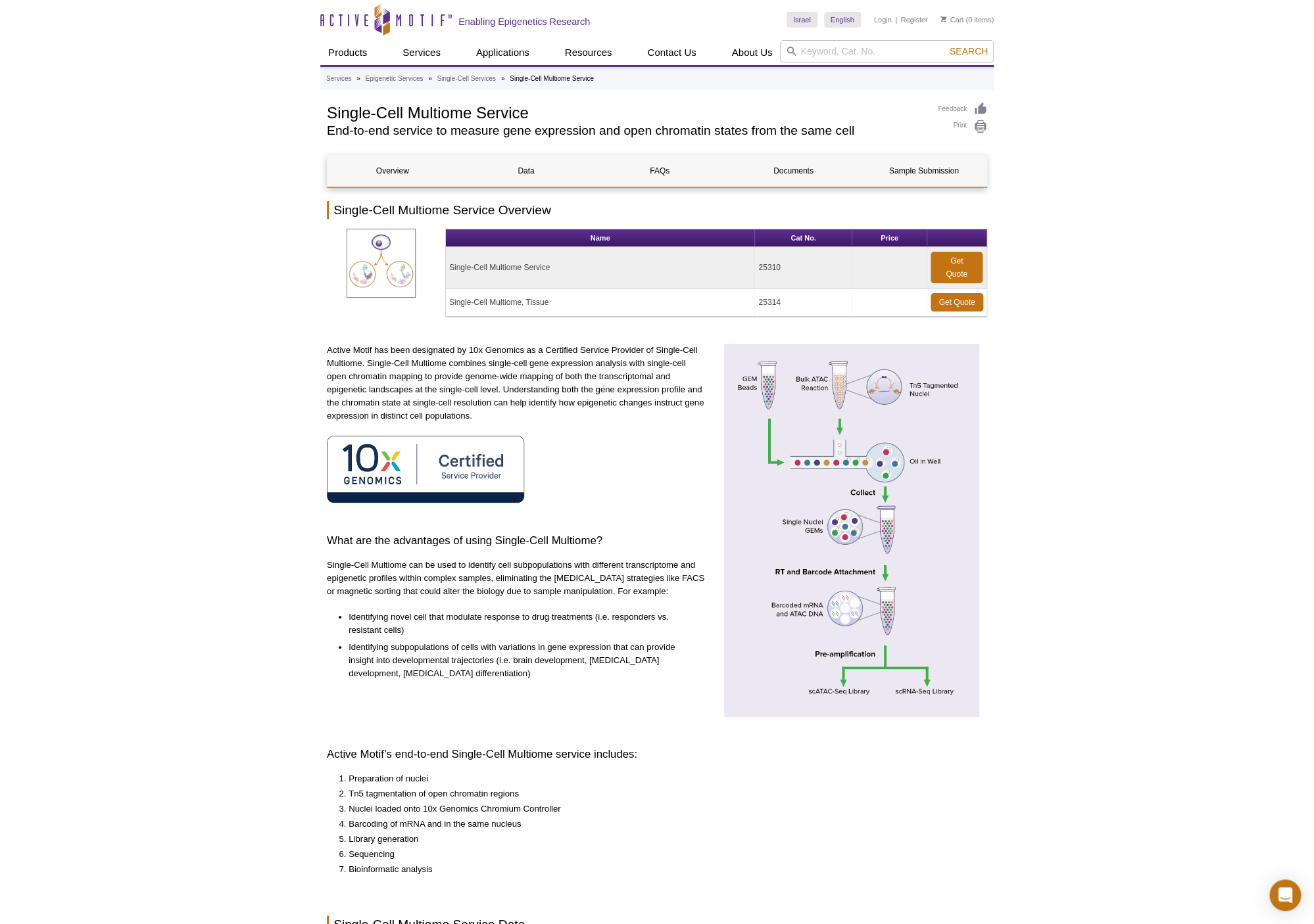
scroll to position [1274, 0]
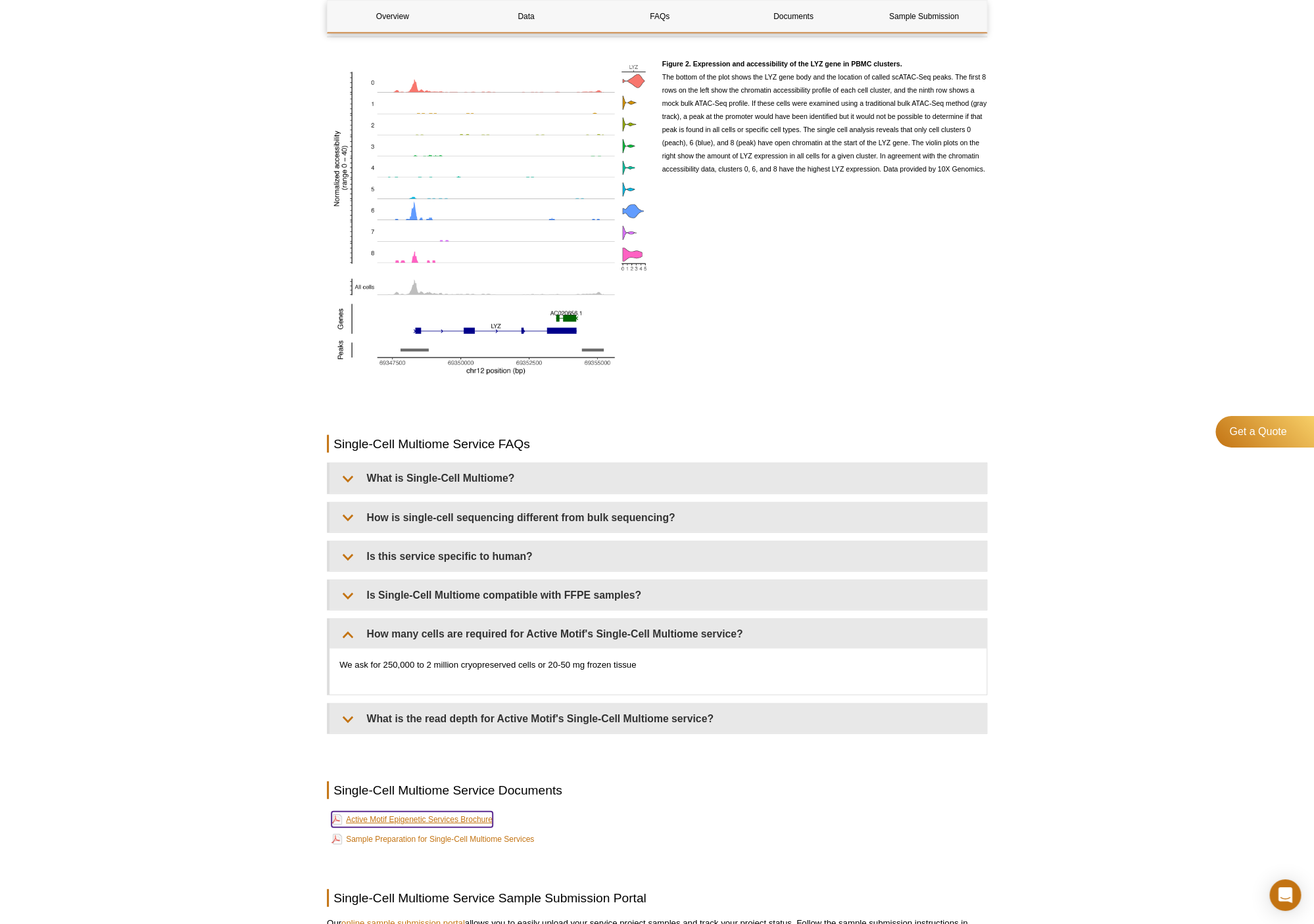
click at [451, 825] on link "Active Motif Epigenetic Services Brochure" at bounding box center [412, 820] width 161 height 16
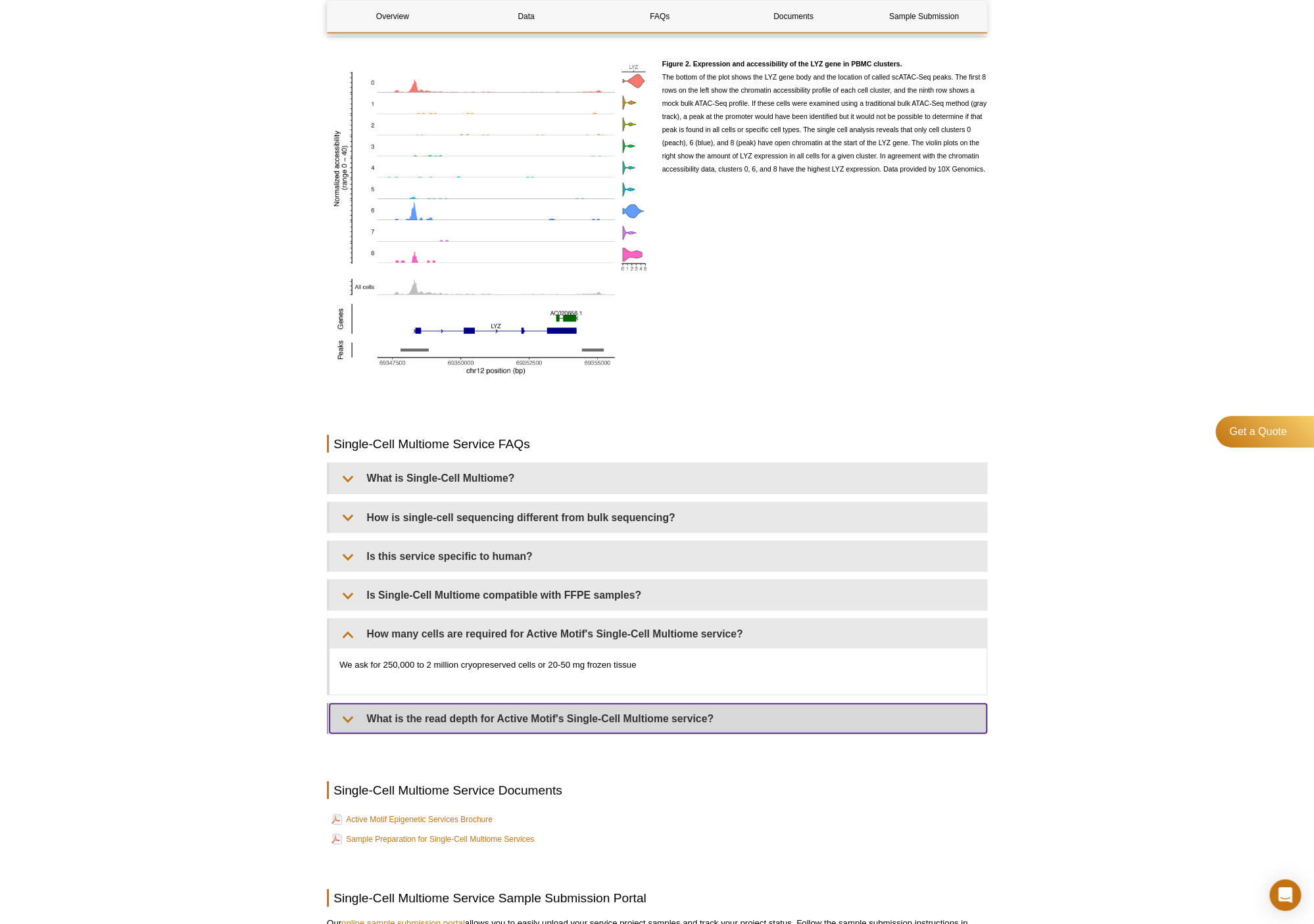
click at [686, 723] on summary "What is the read depth for Active Motif's Single-Cell Multiome service?​" at bounding box center [658, 719] width 657 height 29
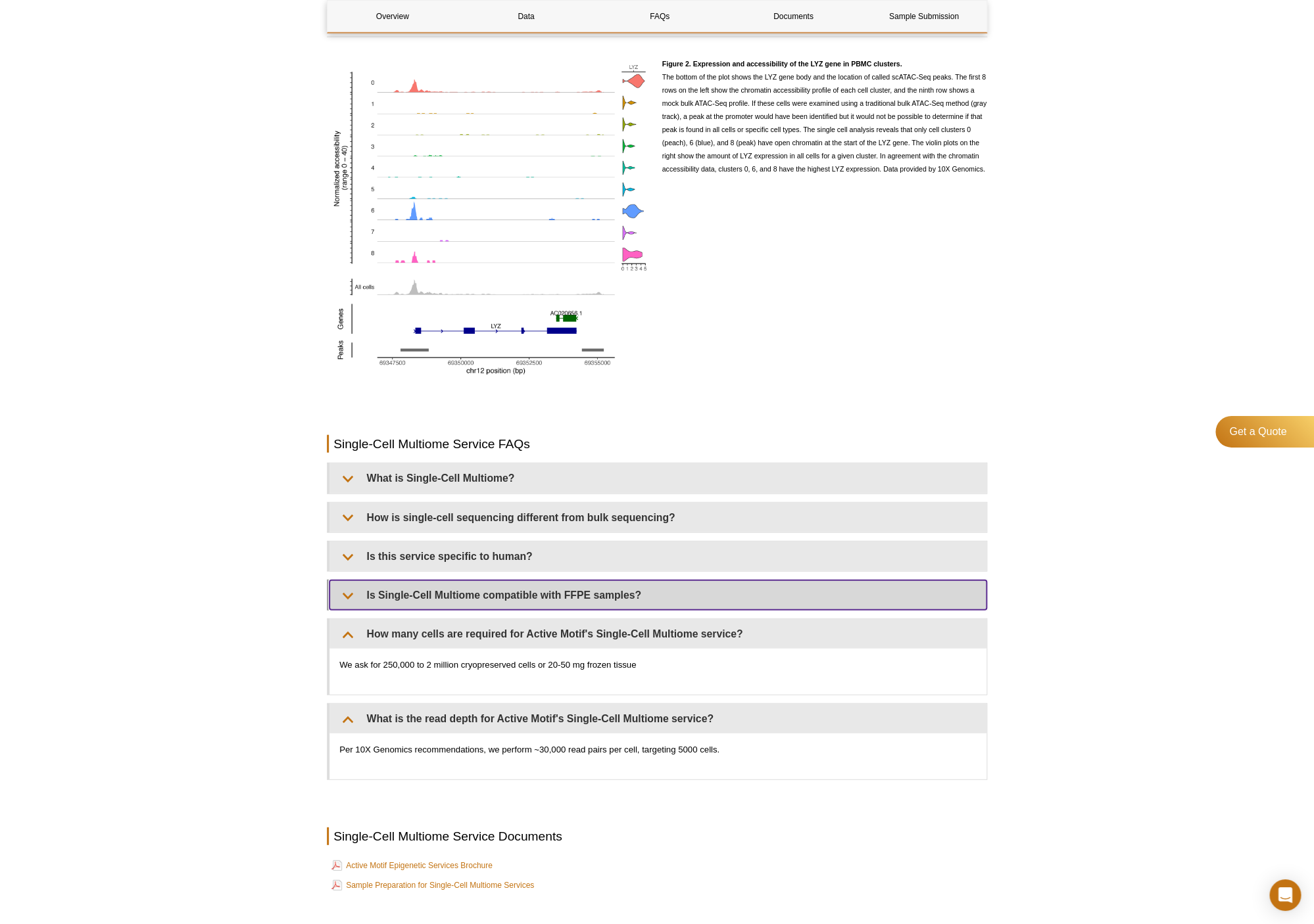
click at [668, 589] on summary "Is Single-Cell Multiome compatible with FFPE samples?​" at bounding box center [658, 595] width 657 height 29
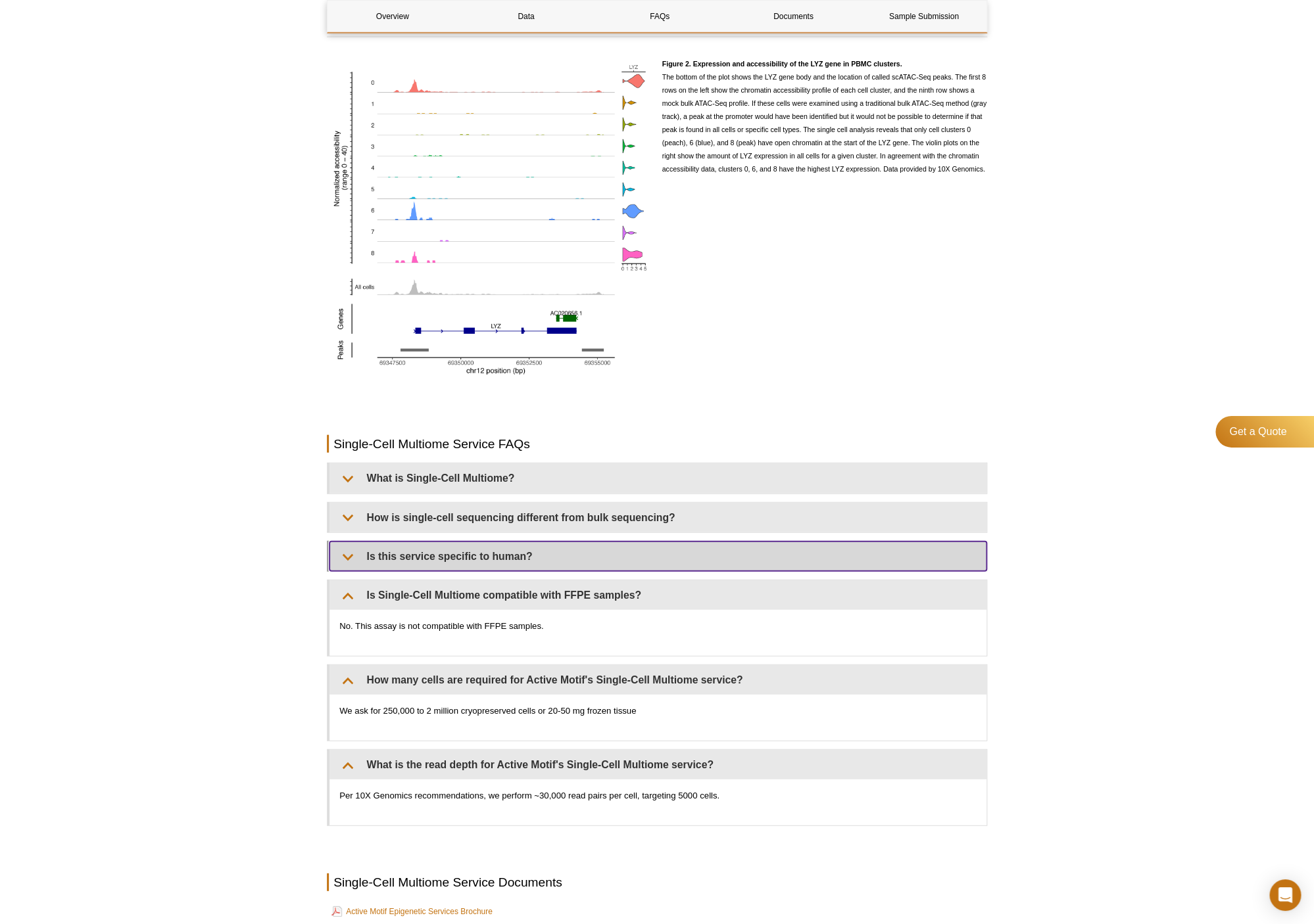
click at [664, 567] on summary "Is this service specific to human?" at bounding box center [658, 557] width 657 height 29
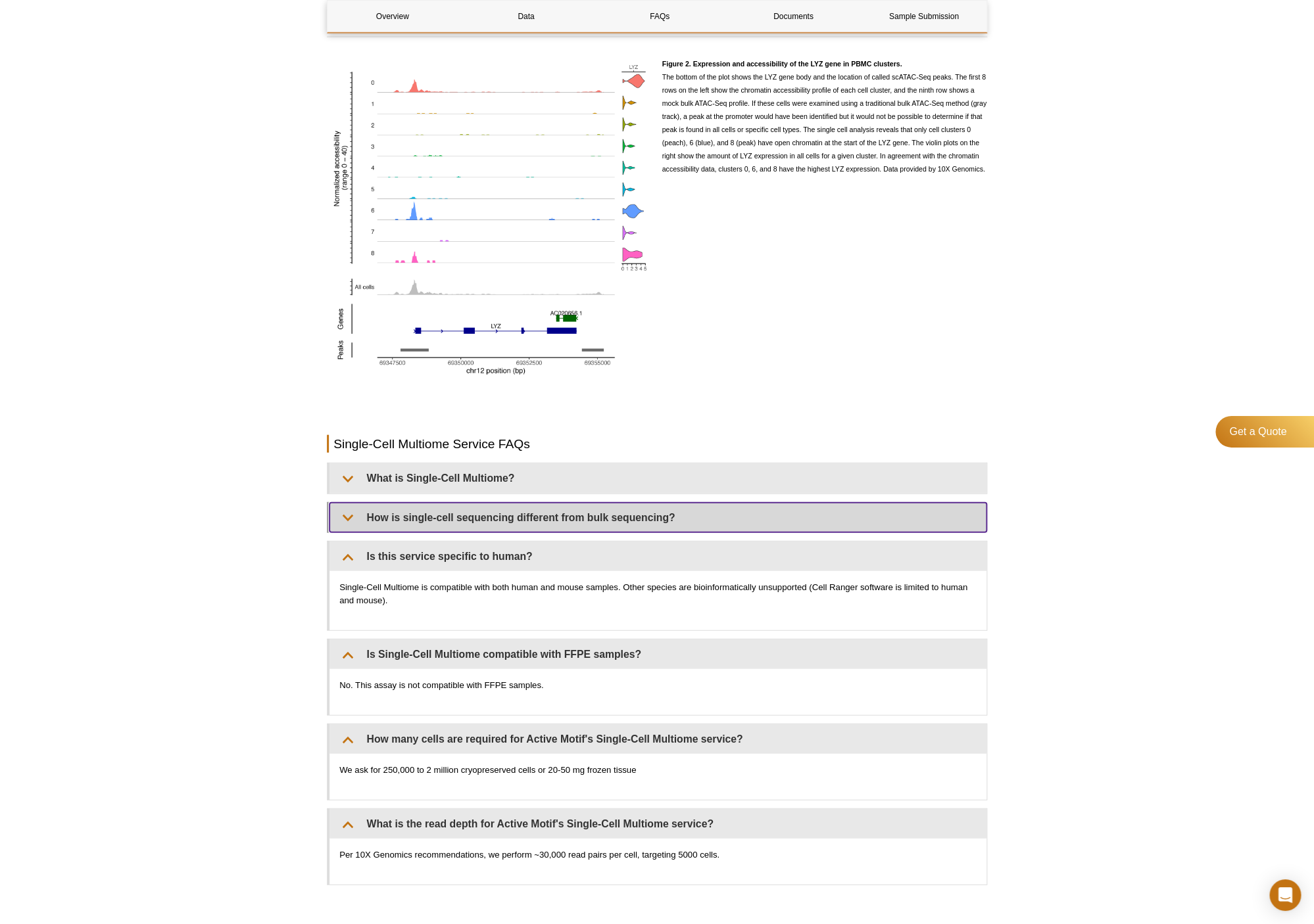
click at [664, 525] on summary "How is single-cell sequencing different from bulk sequencing?" at bounding box center [658, 517] width 657 height 29
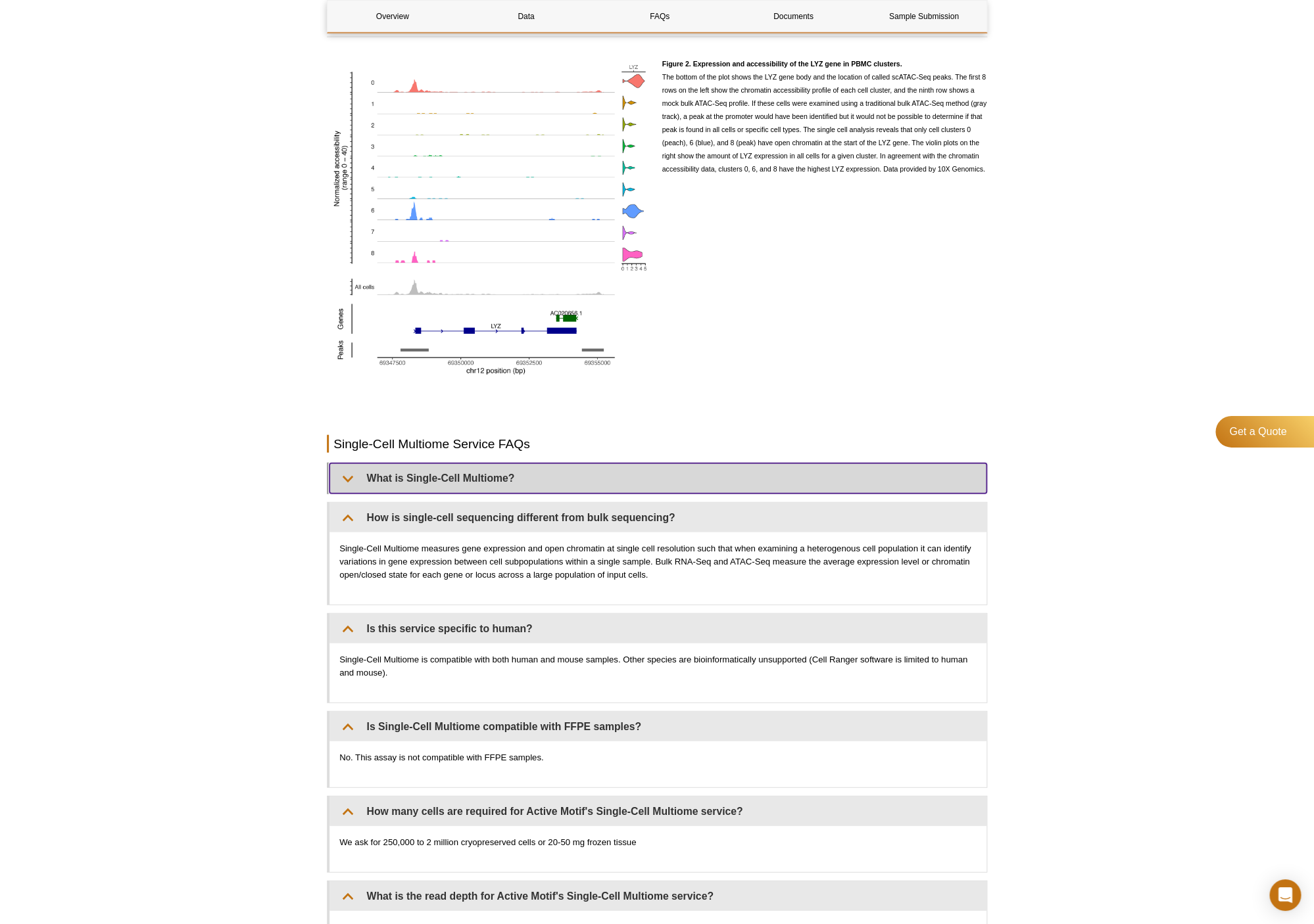
click at [664, 475] on summary "What is Single-Cell Multiome?" at bounding box center [658, 478] width 657 height 29
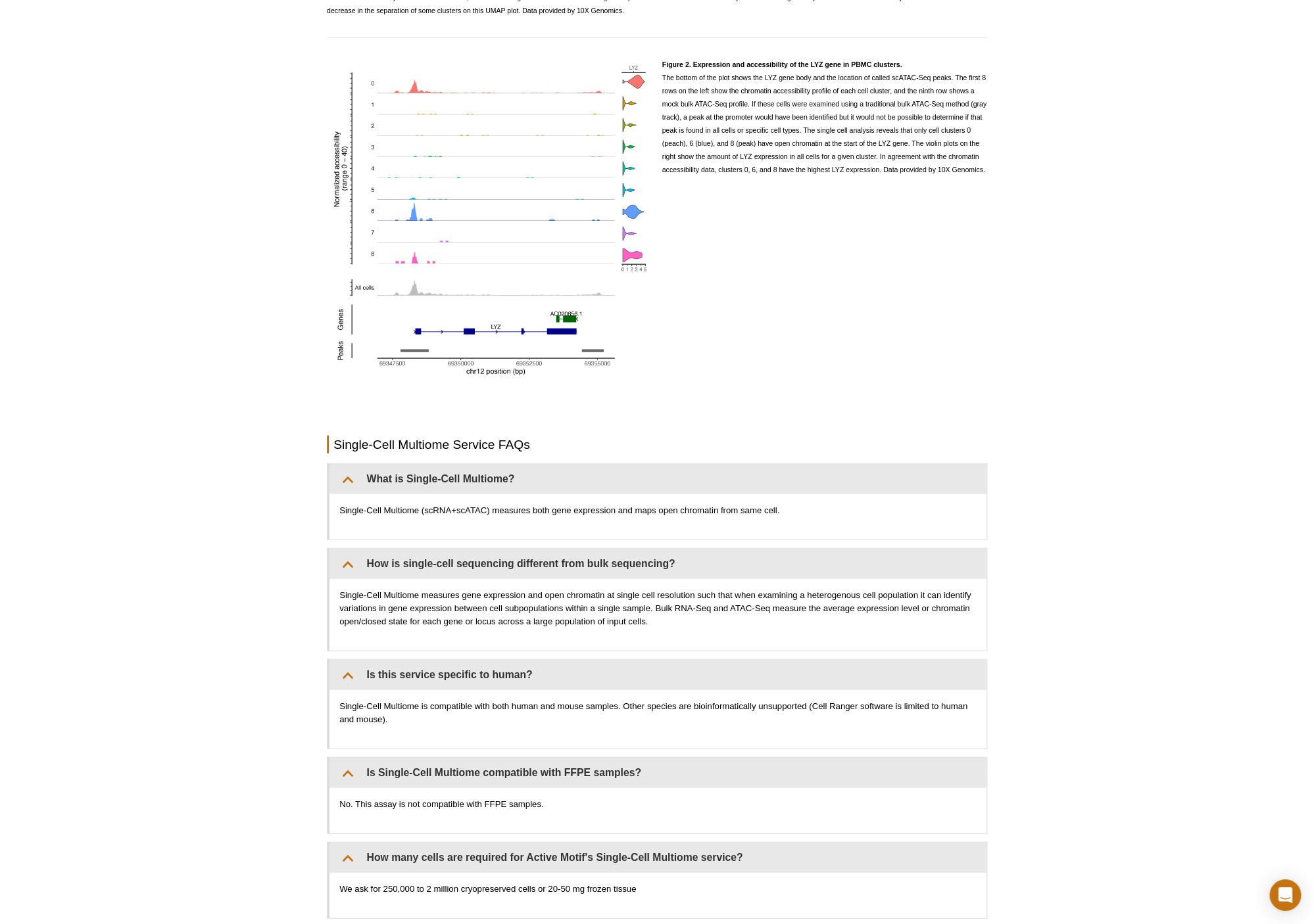
scroll to position [0, 0]
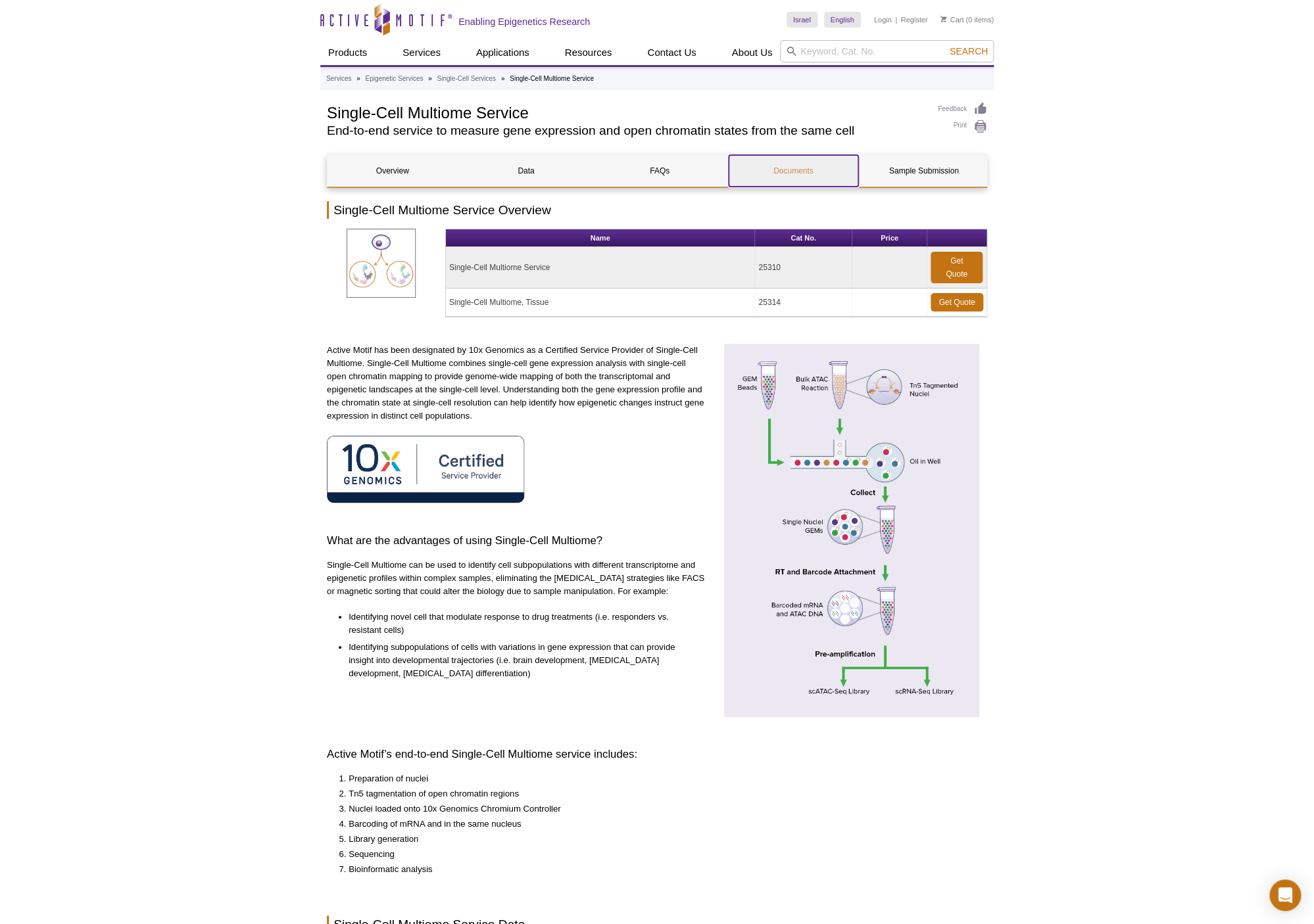
click at [820, 168] on link "Documents" at bounding box center [794, 171] width 129 height 31
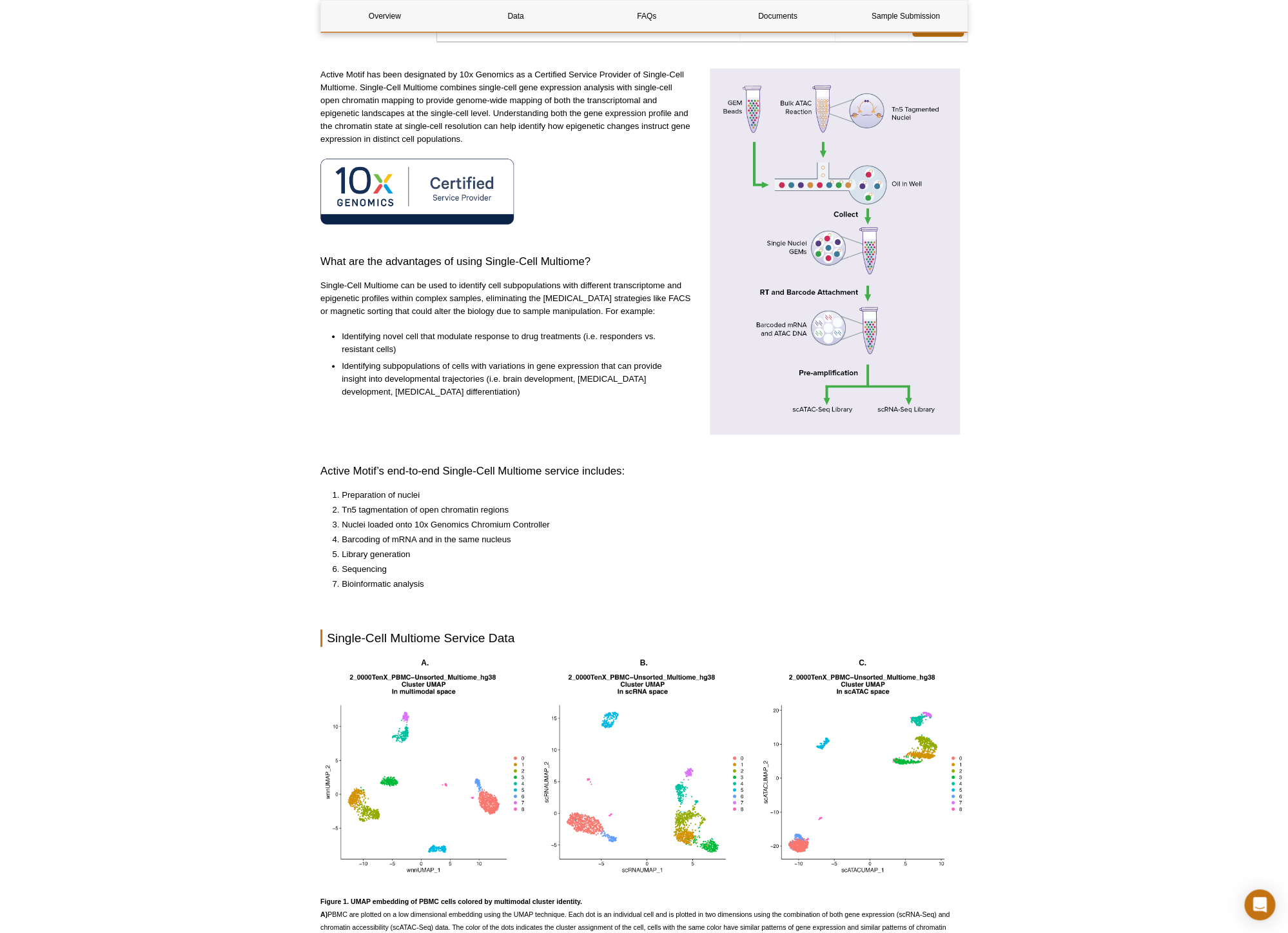
scroll to position [124, 0]
